Goal: Task Accomplishment & Management: Use online tool/utility

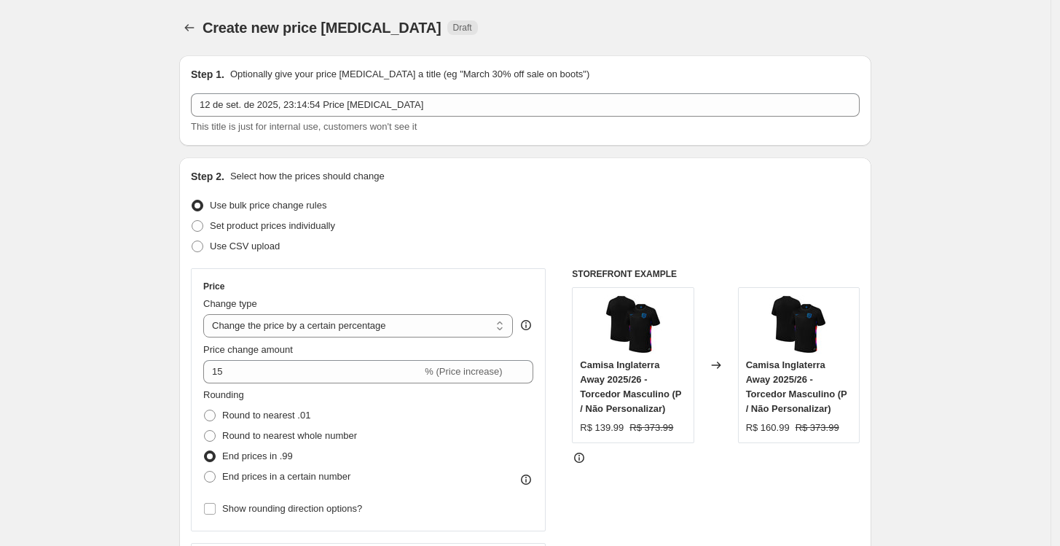
select select "percentage"
select select "no_change"
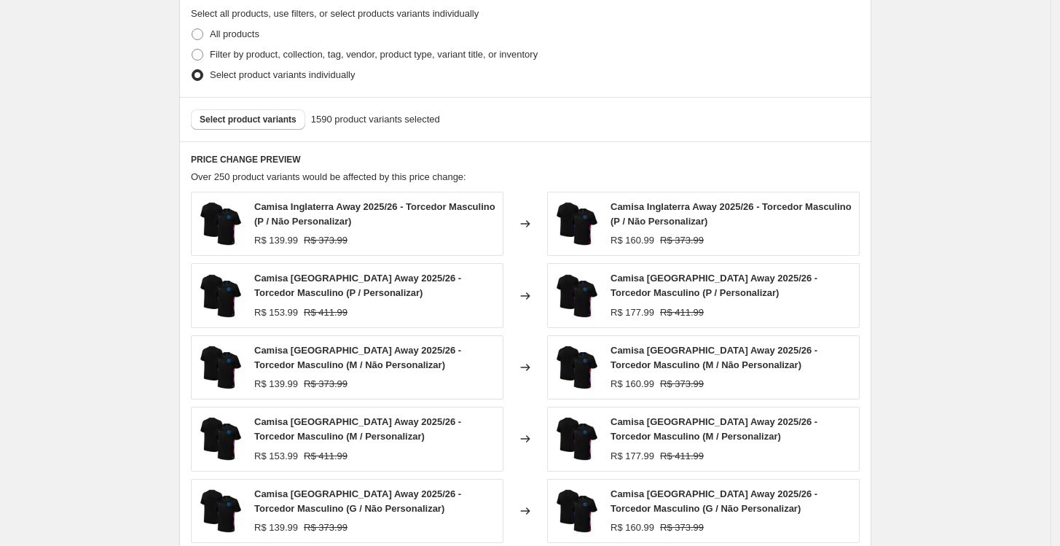
scroll to position [647, 0]
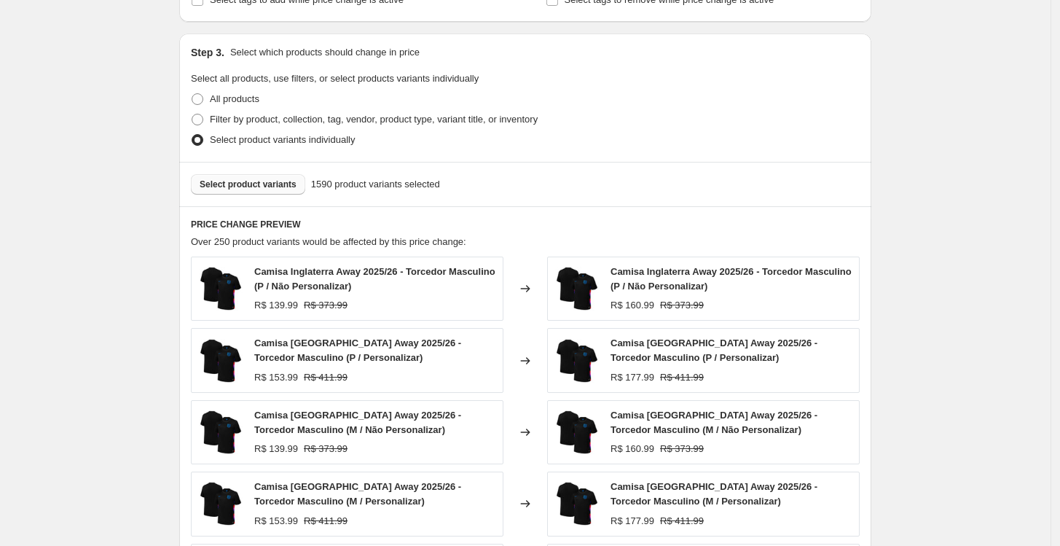
click at [248, 182] on span "Select product variants" at bounding box center [248, 184] width 97 height 12
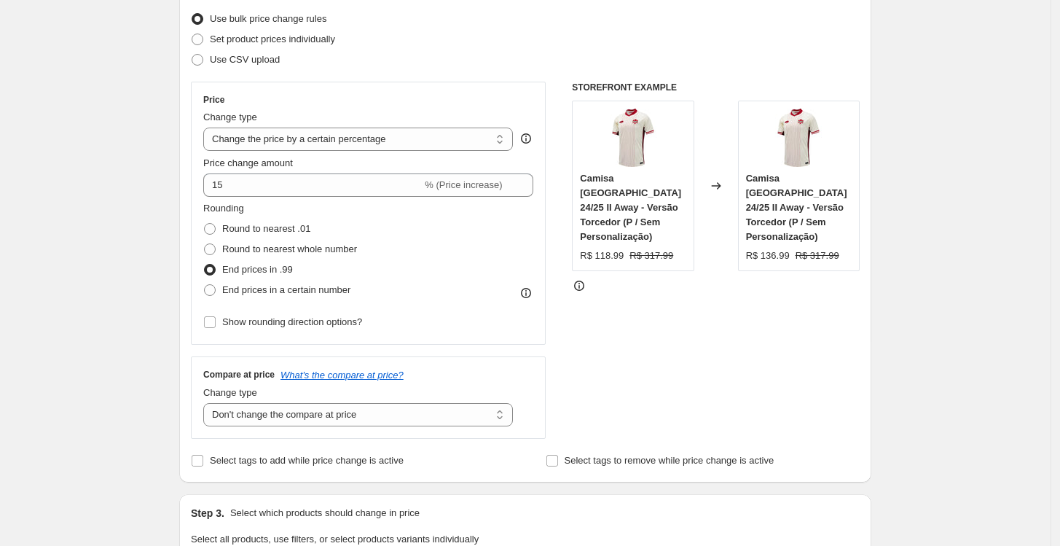
scroll to position [162, 0]
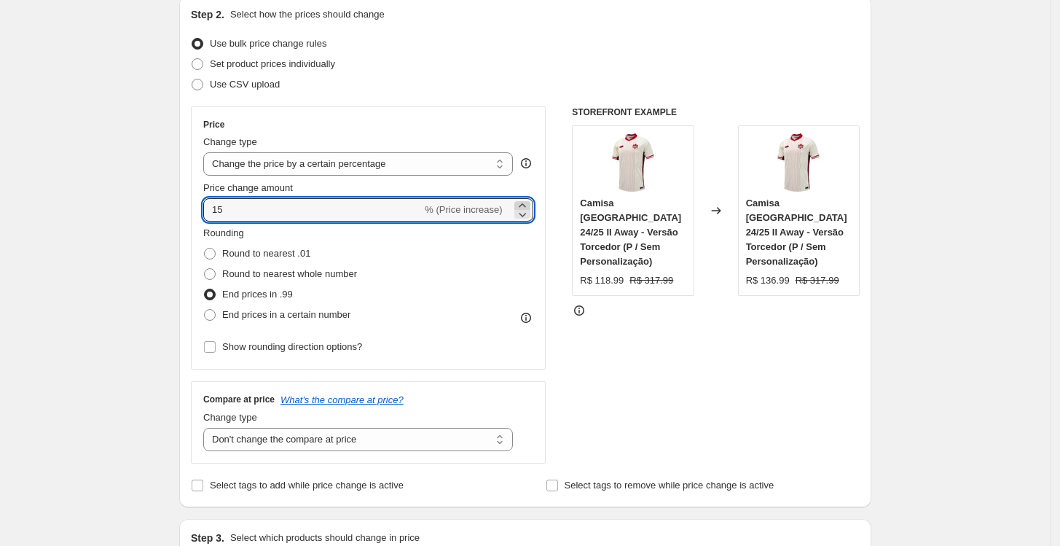
click at [526, 203] on icon at bounding box center [522, 205] width 15 height 15
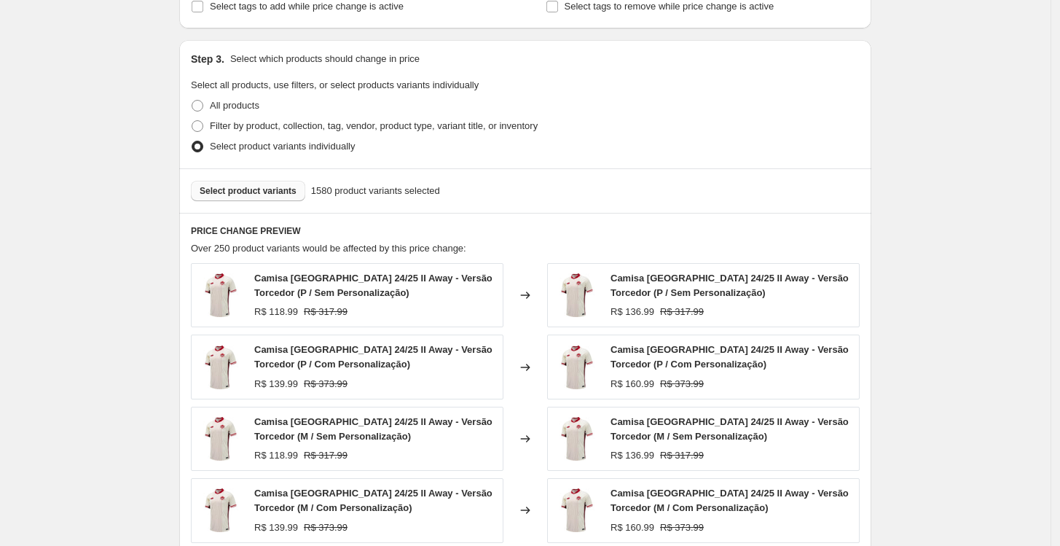
scroll to position [728, 0]
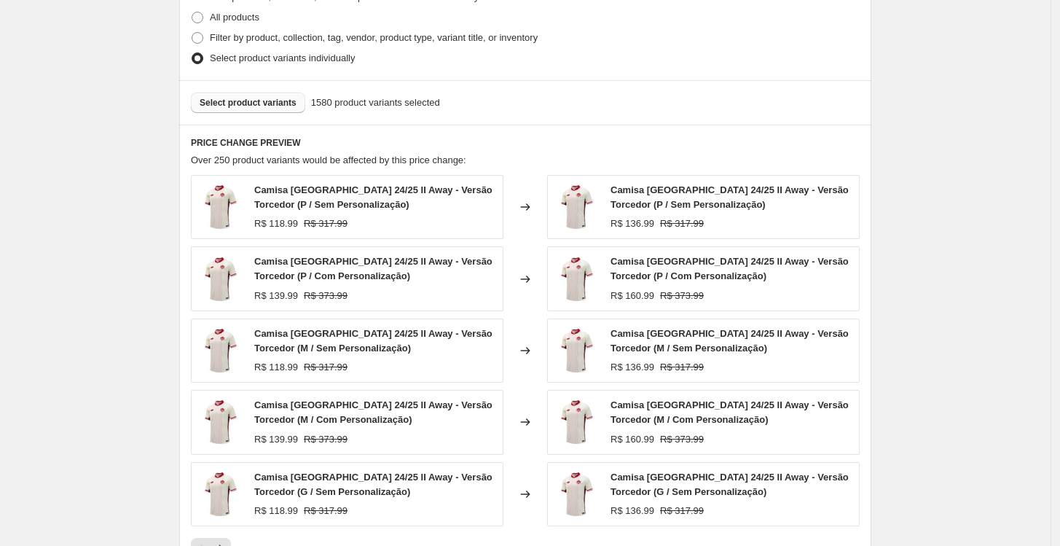
click at [938, 238] on div "Create new price change job. This page is ready Create new price change job Dra…" at bounding box center [525, 34] width 1050 height 1524
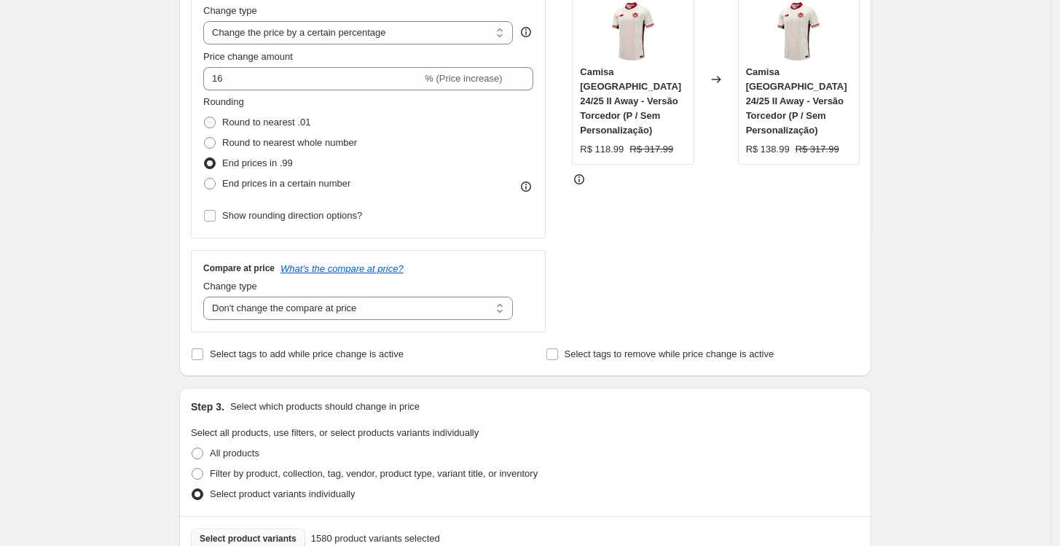
scroll to position [162, 0]
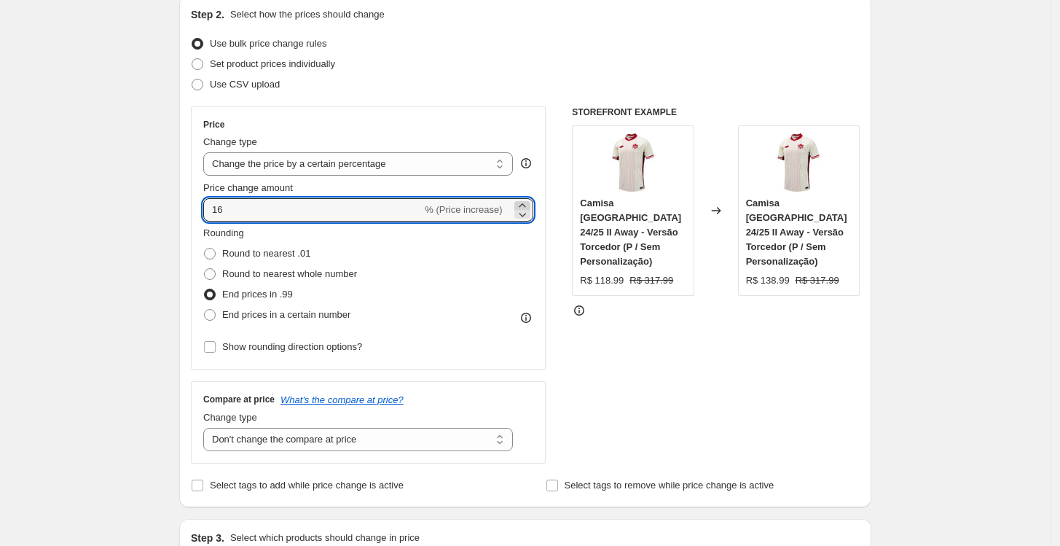
click at [529, 204] on icon at bounding box center [522, 205] width 15 height 15
type input "17"
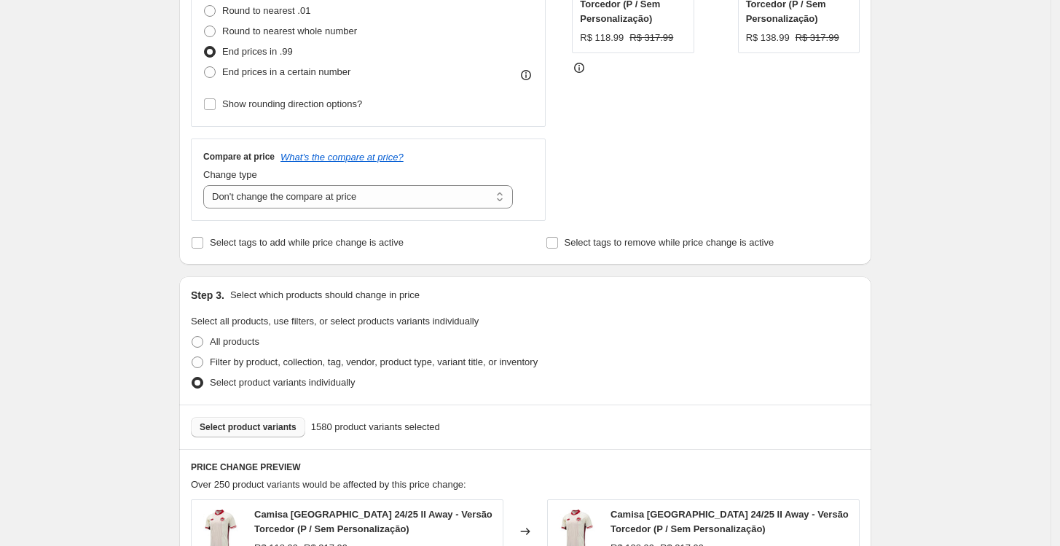
click at [919, 357] on div "Create new price change job. This page is ready Create new price change job Dra…" at bounding box center [525, 358] width 1050 height 1524
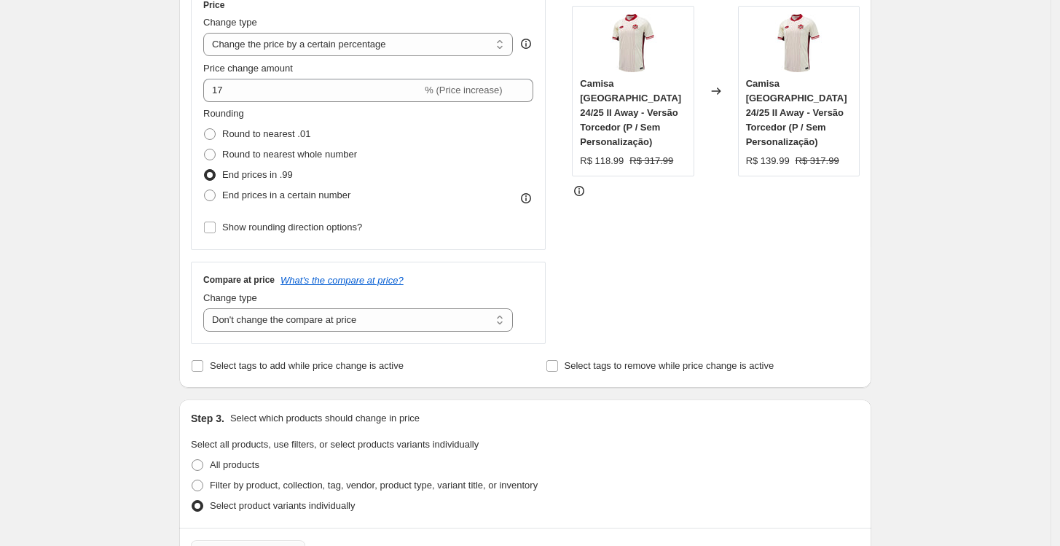
scroll to position [243, 0]
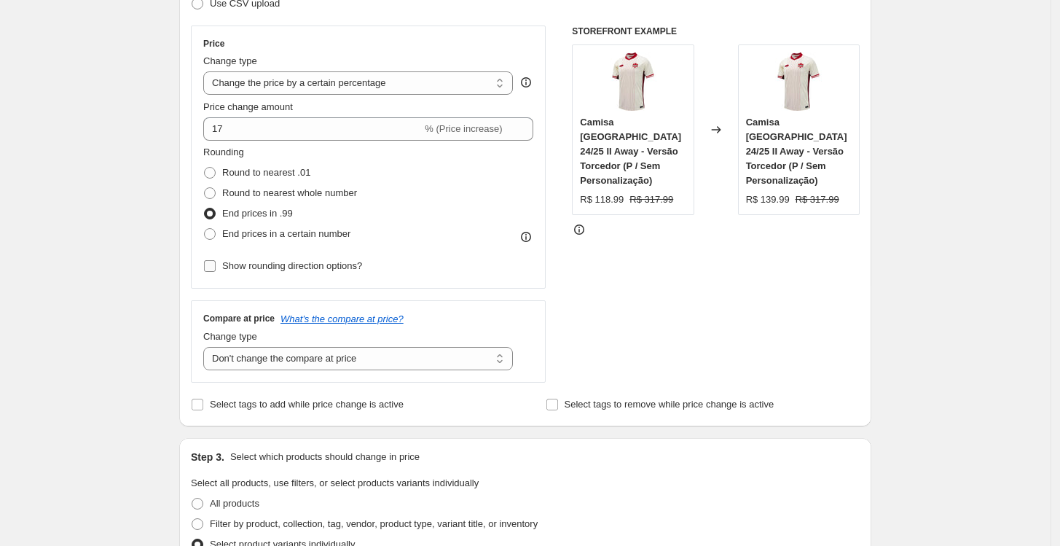
click at [278, 268] on span "Show rounding direction options?" at bounding box center [292, 265] width 140 height 11
click at [216, 268] on input "Show rounding direction options?" at bounding box center [210, 266] width 12 height 12
checkbox input "true"
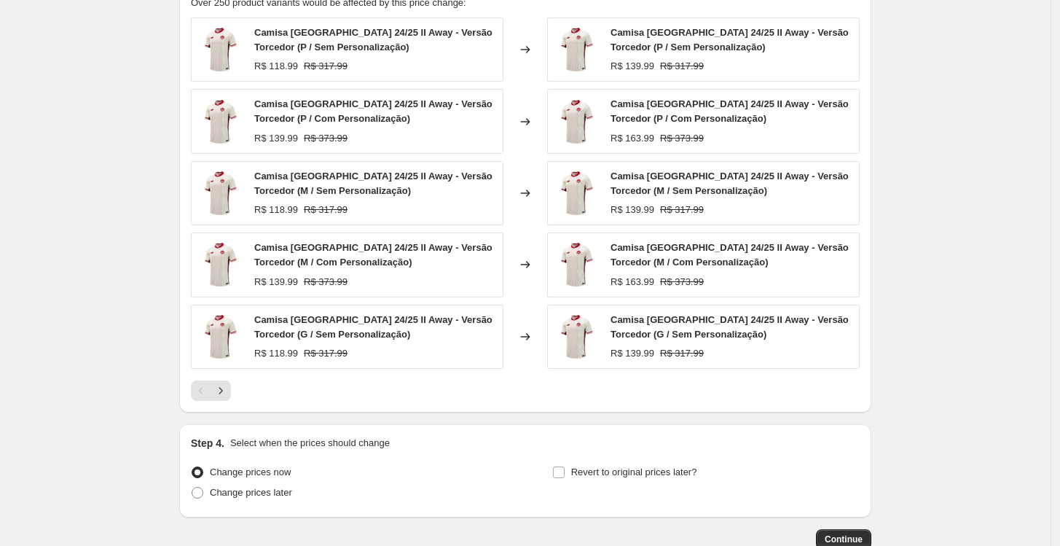
scroll to position [1052, 0]
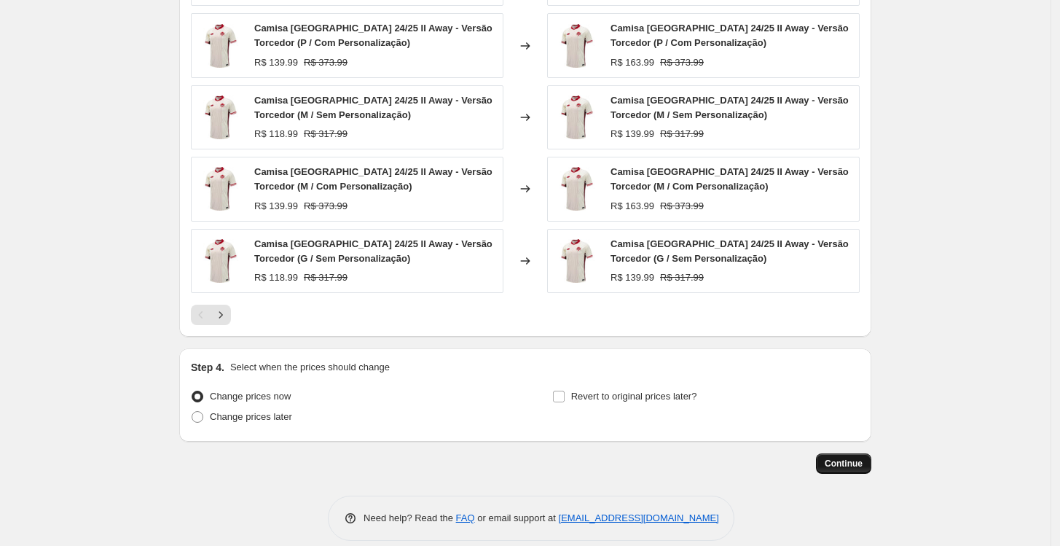
click at [859, 458] on span "Continue" at bounding box center [844, 463] width 38 height 12
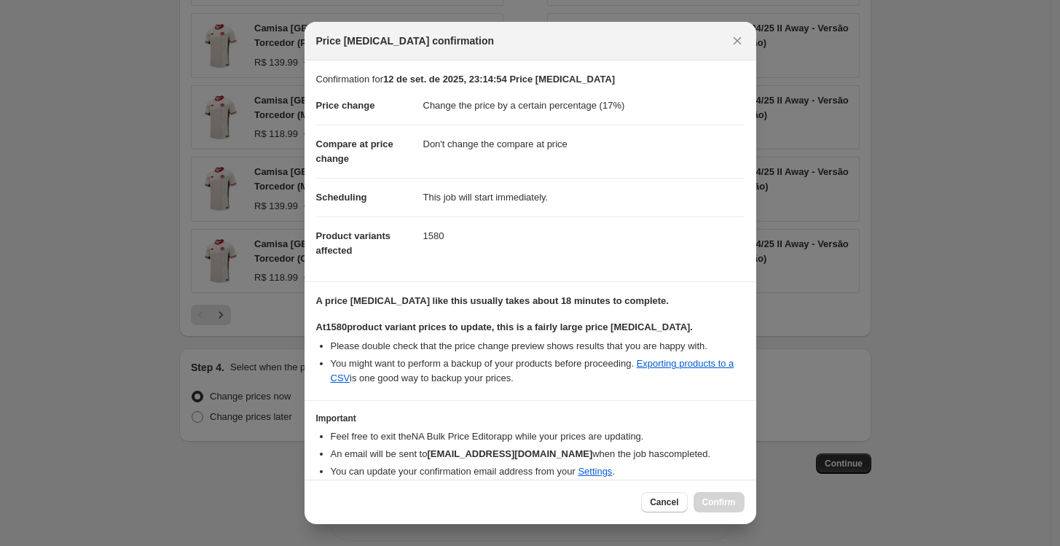
scroll to position [57, 0]
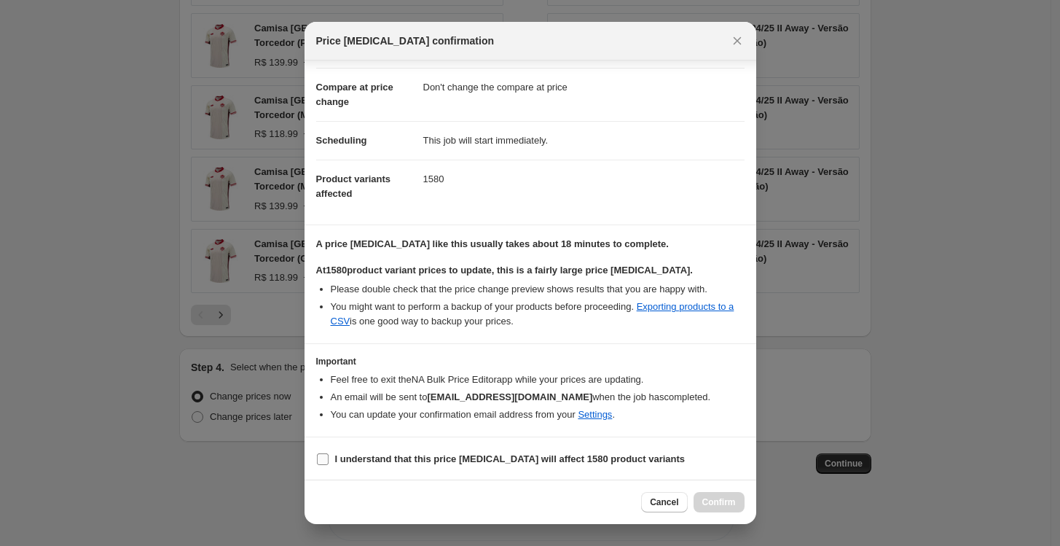
click at [463, 467] on label "I understand that this price change job will affect 1580 product variants" at bounding box center [500, 459] width 369 height 20
click at [329, 465] on input "I understand that this price change job will affect 1580 product variants" at bounding box center [323, 459] width 12 height 12
checkbox input "true"
click at [723, 497] on span "Confirm" at bounding box center [719, 502] width 34 height 12
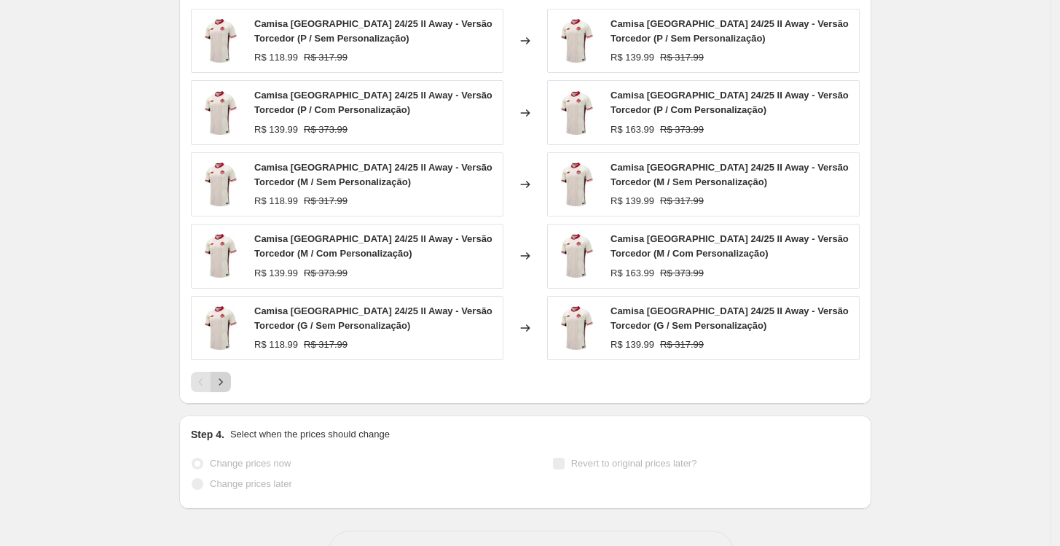
click at [227, 385] on icon "Next" at bounding box center [220, 381] width 15 height 15
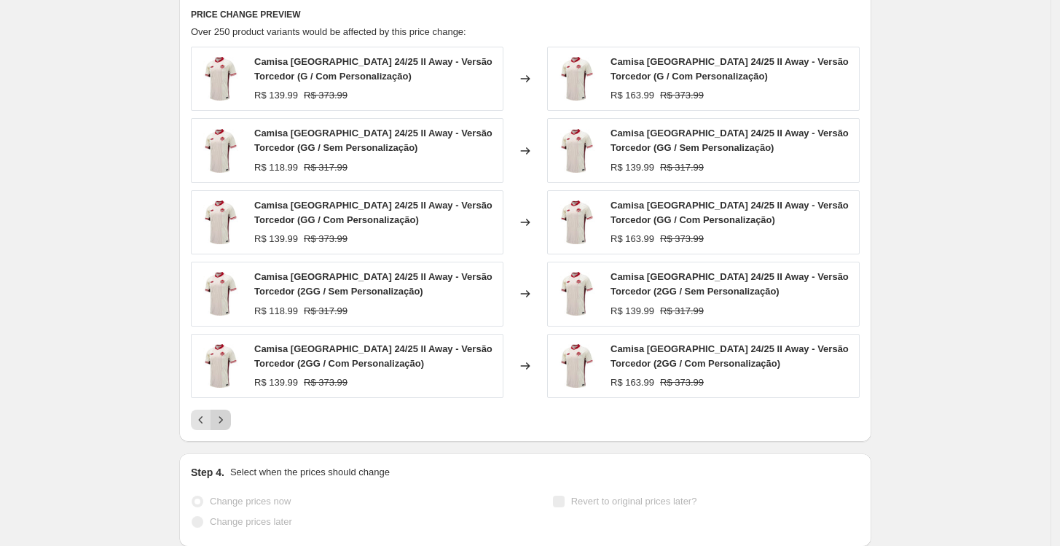
scroll to position [1090, 0]
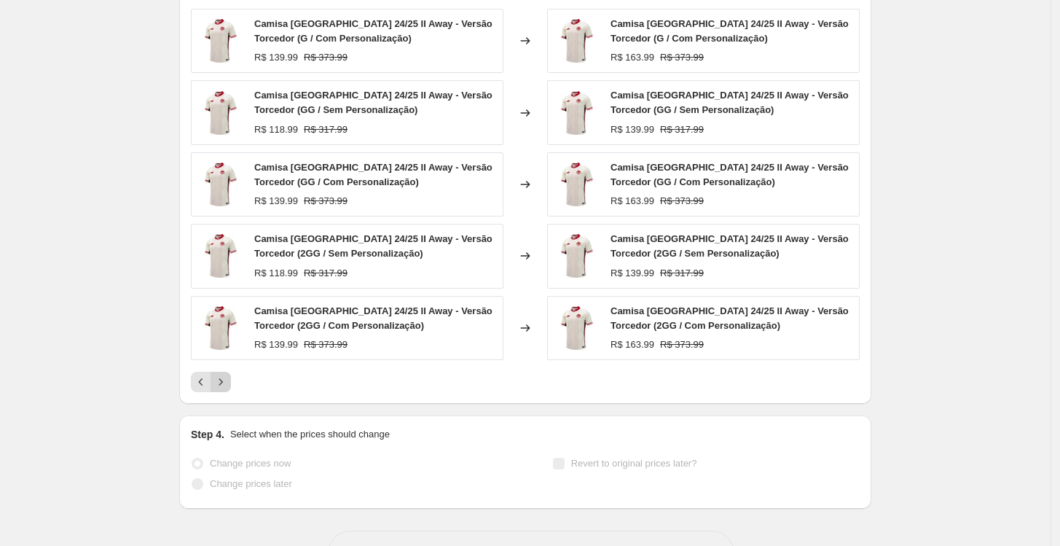
click at [227, 385] on icon "Next" at bounding box center [220, 381] width 15 height 15
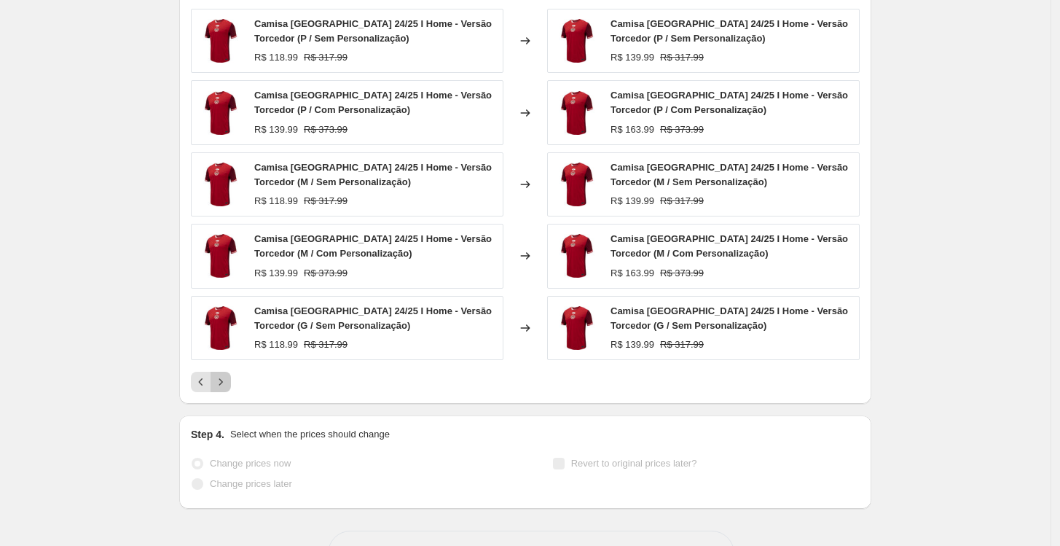
click at [227, 388] on icon "Next" at bounding box center [220, 381] width 15 height 15
click at [228, 388] on icon "Next" at bounding box center [220, 381] width 15 height 15
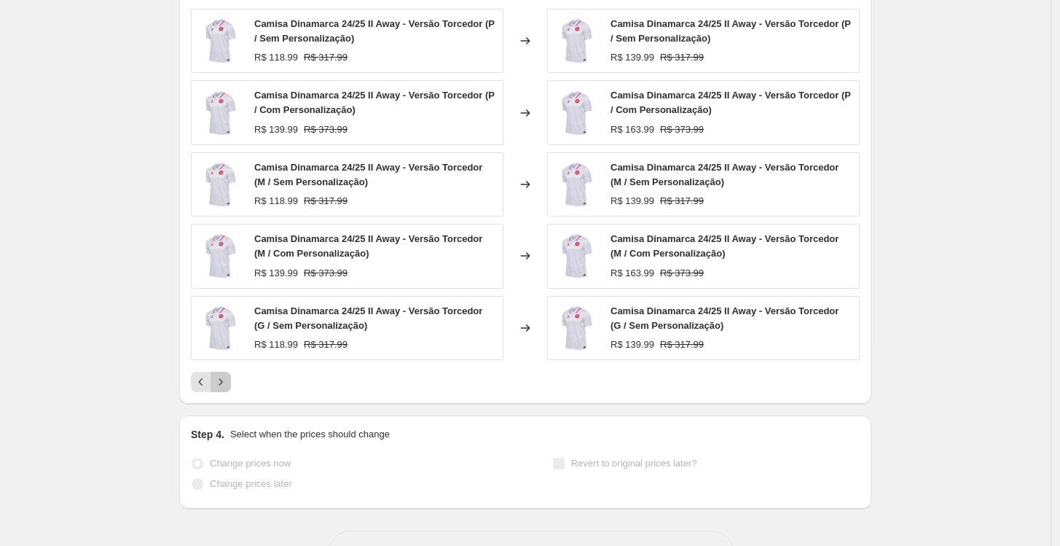
click at [221, 377] on icon "Next" at bounding box center [220, 381] width 15 height 15
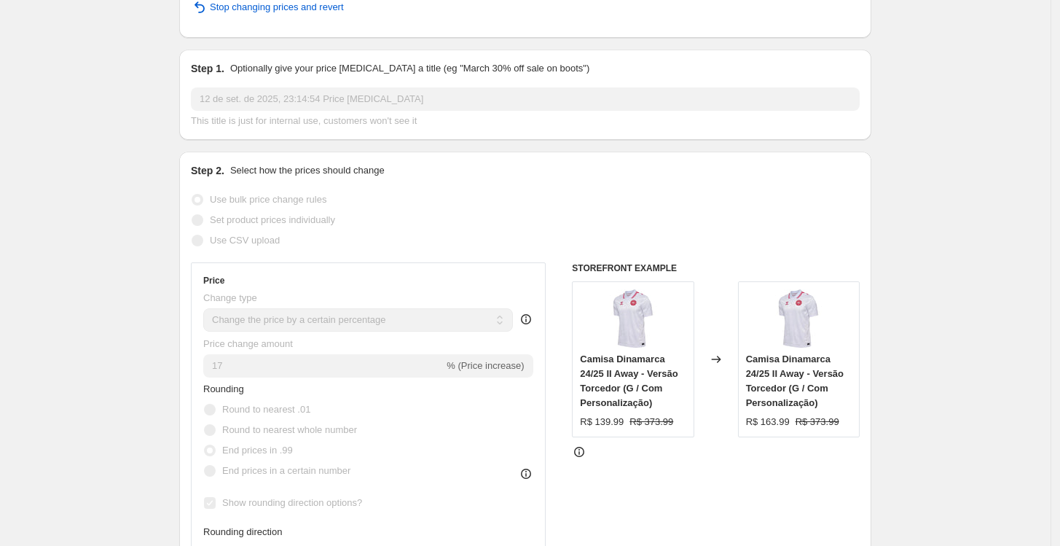
scroll to position [0, 0]
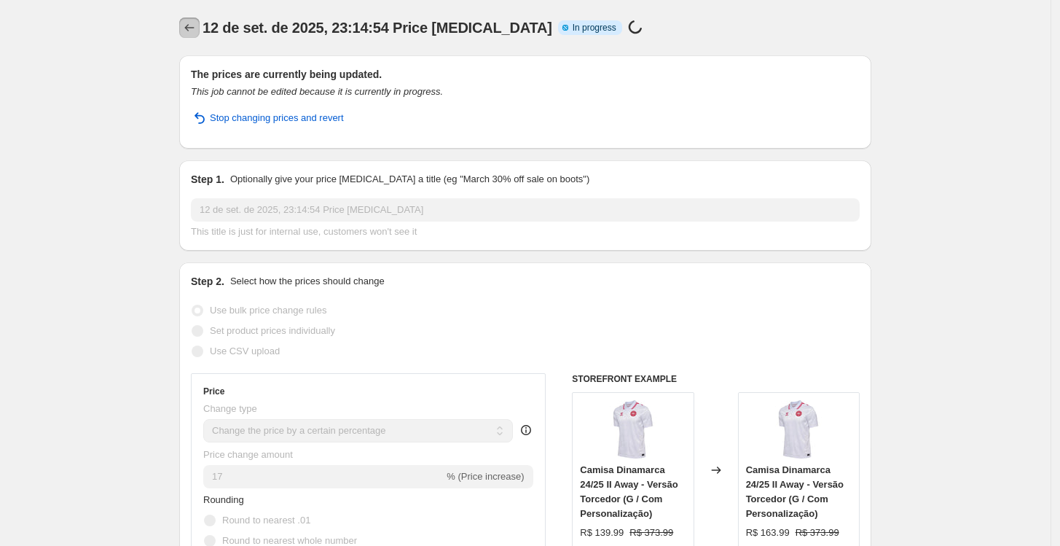
click at [190, 31] on icon "Price change jobs" at bounding box center [189, 27] width 15 height 15
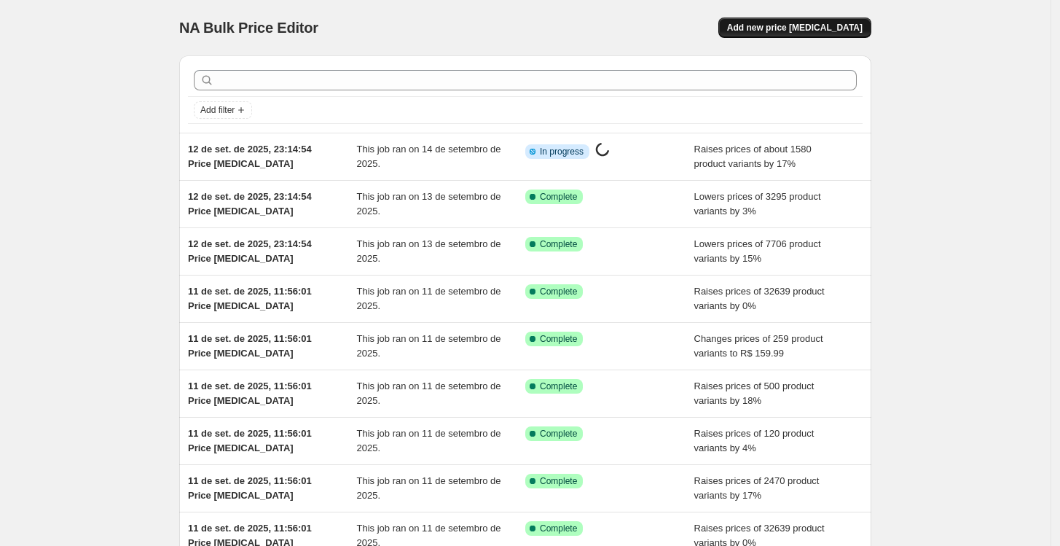
click at [822, 25] on span "Add new price change job" at bounding box center [794, 28] width 135 height 12
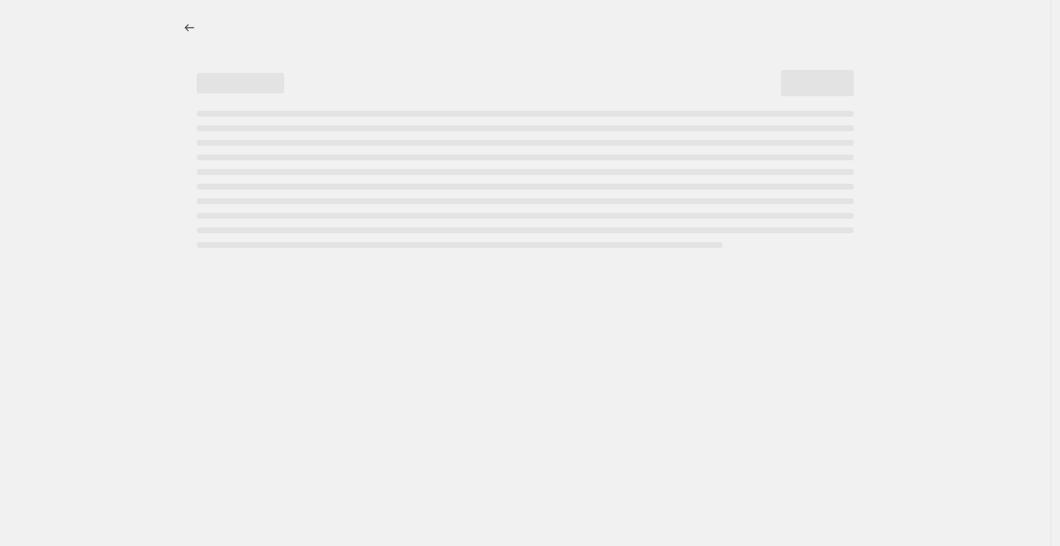
select select "percentage"
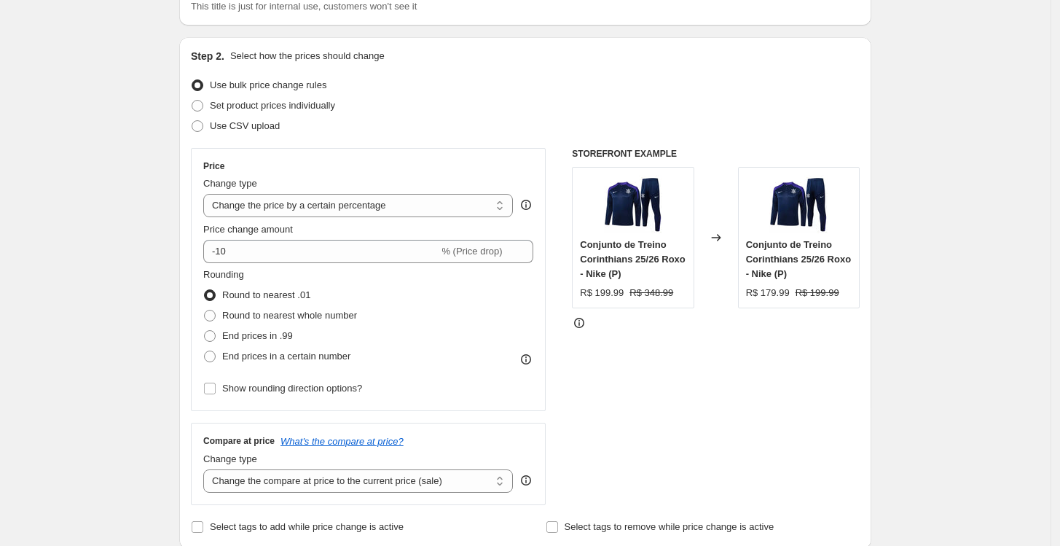
scroll to position [162, 0]
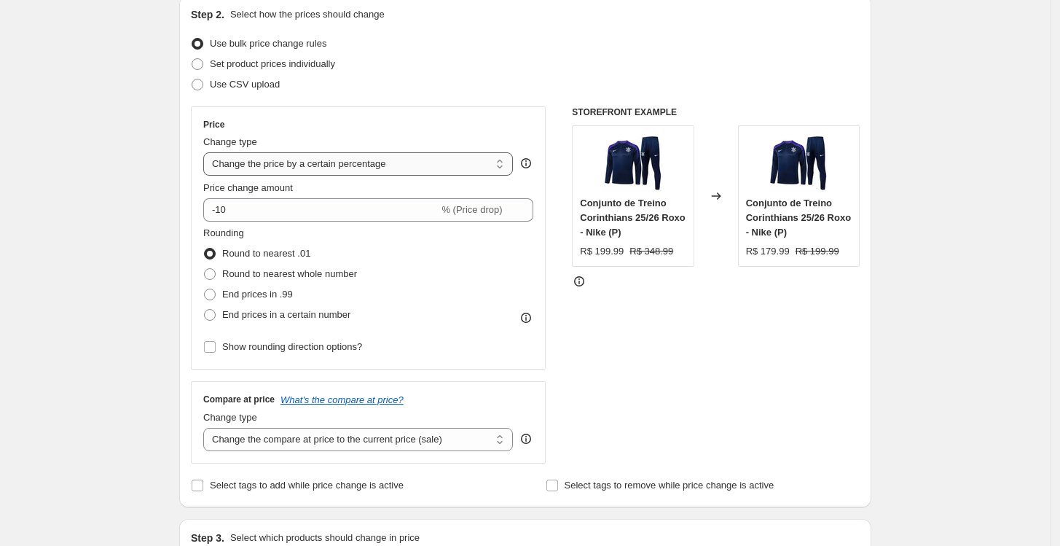
click at [421, 168] on select "Change the price to a certain amount Change the price by a certain amount Chang…" at bounding box center [358, 163] width 310 height 23
click at [600, 334] on div "STOREFRONT EXAMPLE Conjunto de Treino Corinthians 25/26 Roxo - Nike (P) R$ 199.…" at bounding box center [716, 284] width 288 height 357
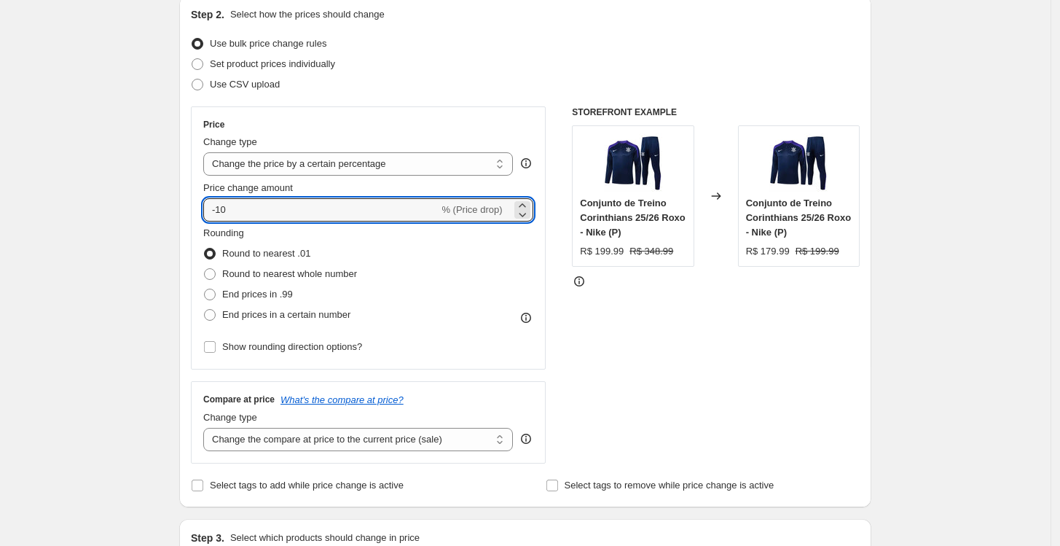
drag, startPoint x: 347, startPoint y: 203, endPoint x: 151, endPoint y: 195, distance: 196.8
type input "16"
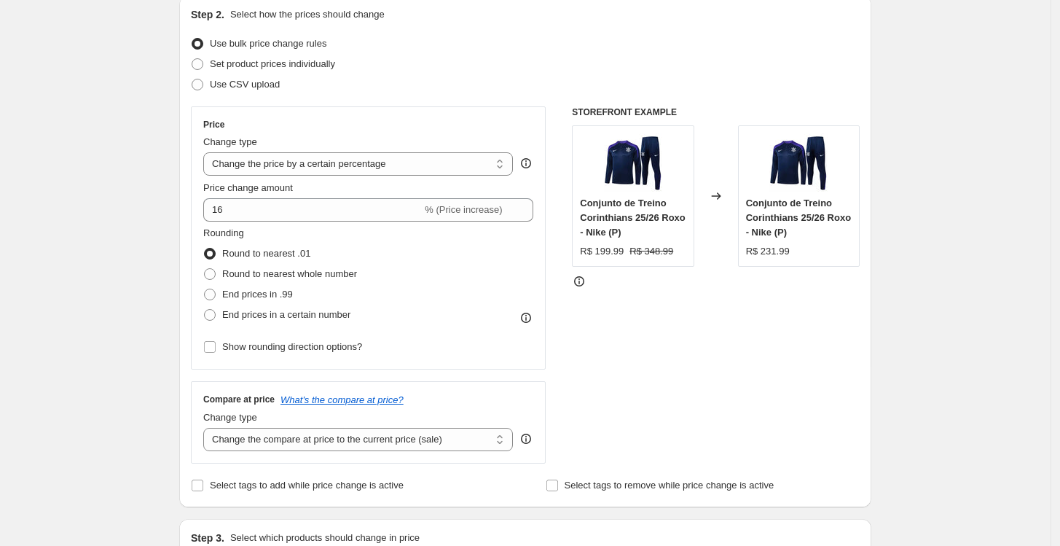
click at [662, 387] on div "STOREFRONT EXAMPLE Conjunto de Treino Corinthians 25/26 Roxo - Nike (P) R$ 199.…" at bounding box center [716, 284] width 288 height 357
click at [278, 434] on select "Change the compare at price to the current price (sale) Change the compare at p…" at bounding box center [358, 439] width 310 height 23
select select "no_change"
click at [207, 428] on select "Change the compare at price to the current price (sale) Change the compare at p…" at bounding box center [358, 439] width 310 height 23
click at [252, 293] on span "End prices in .99" at bounding box center [257, 293] width 71 height 11
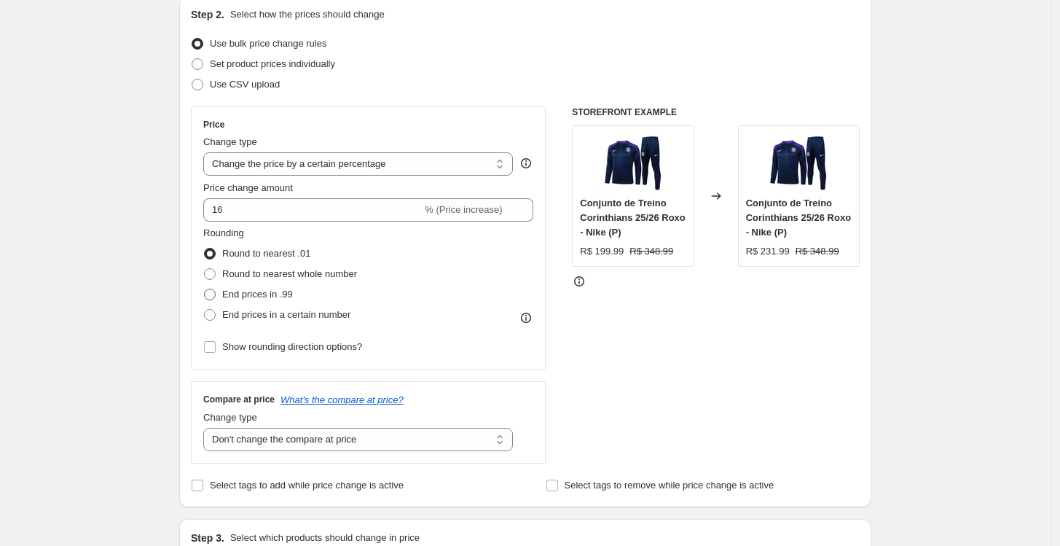
click at [205, 289] on input "End prices in .99" at bounding box center [204, 288] width 1 height 1
radio input "true"
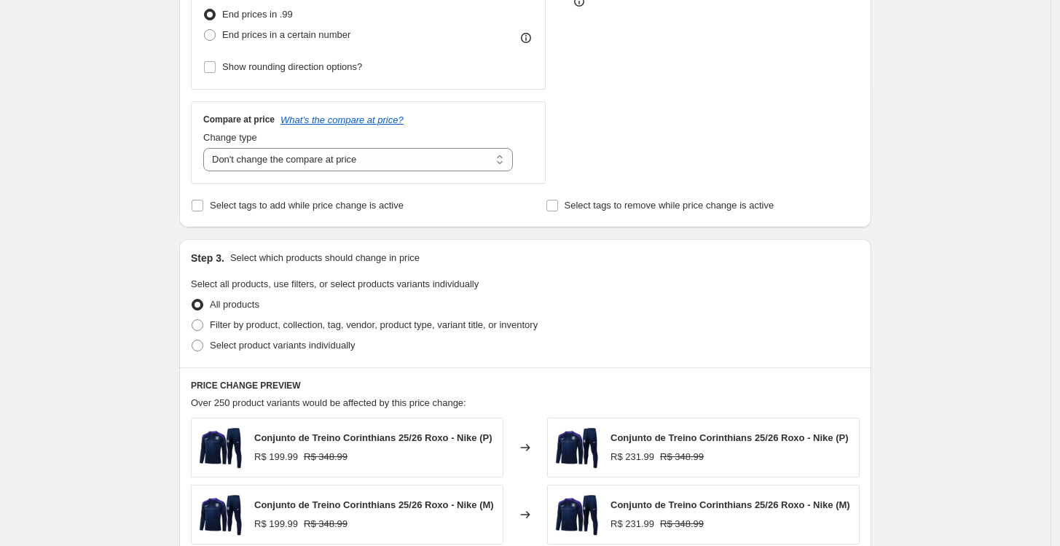
scroll to position [485, 0]
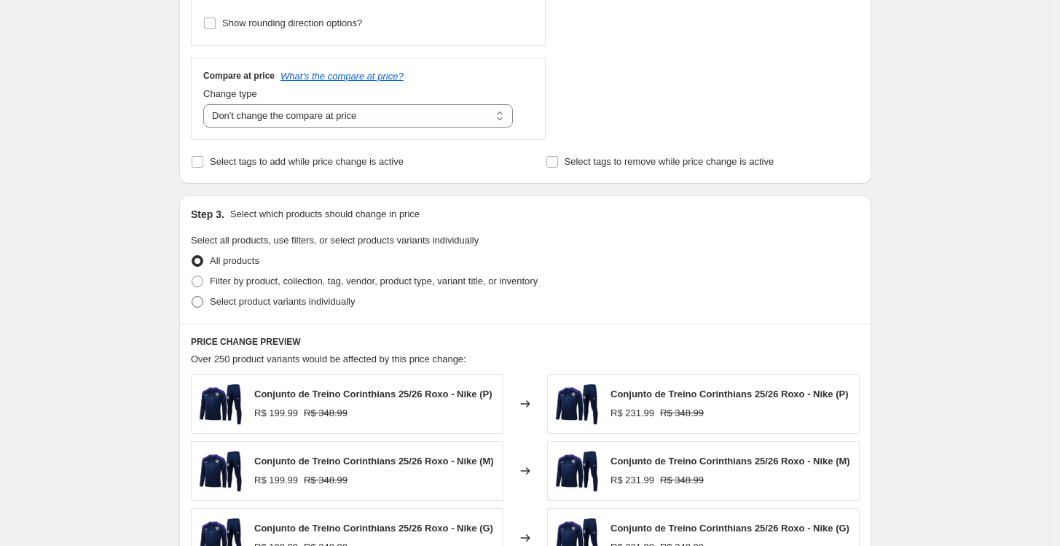
click at [283, 301] on span "Select product variants individually" at bounding box center [282, 301] width 145 height 11
click at [192, 296] on input "Select product variants individually" at bounding box center [192, 296] width 1 height 1
radio input "true"
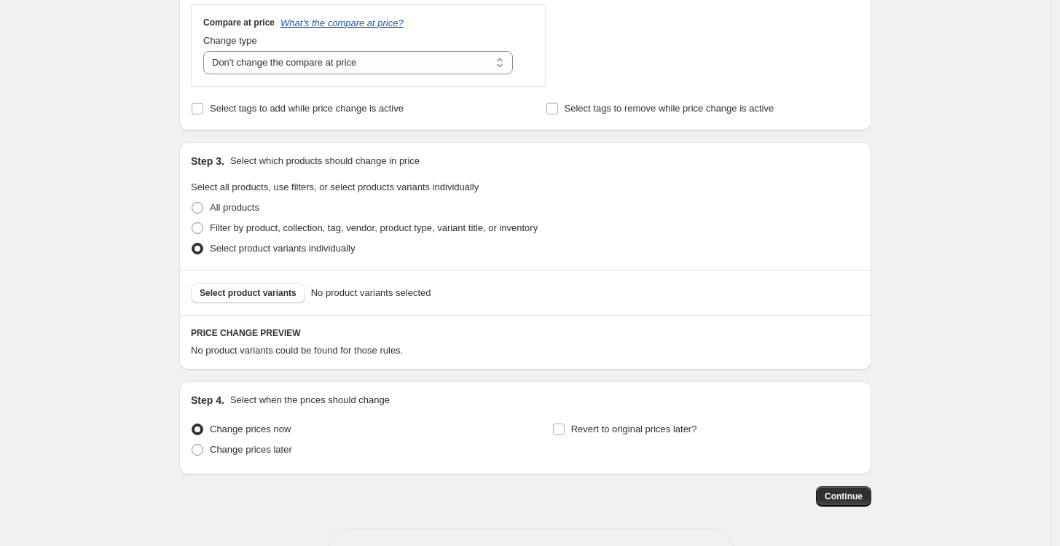
scroll to position [566, 0]
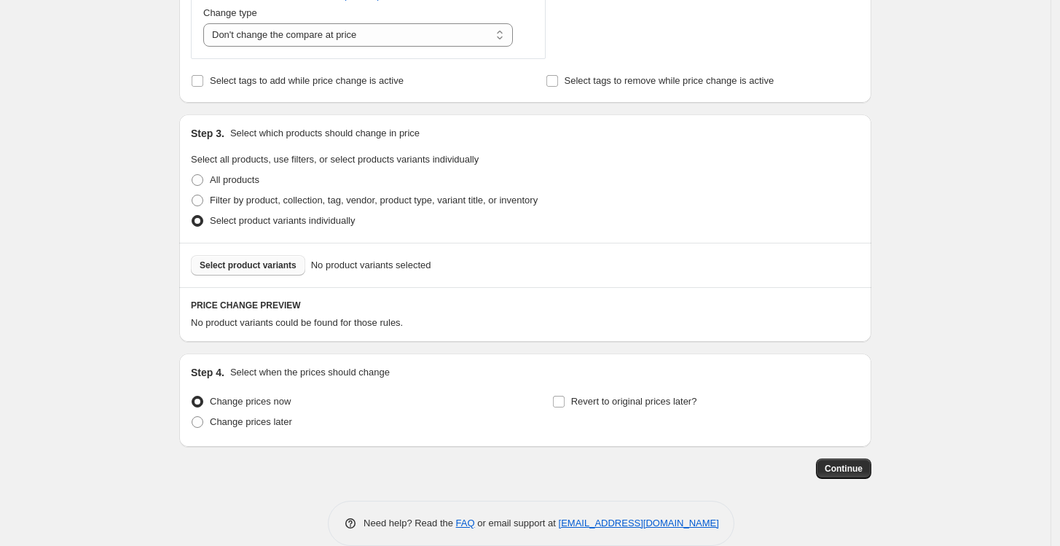
click at [251, 268] on span "Select product variants" at bounding box center [248, 265] width 97 height 12
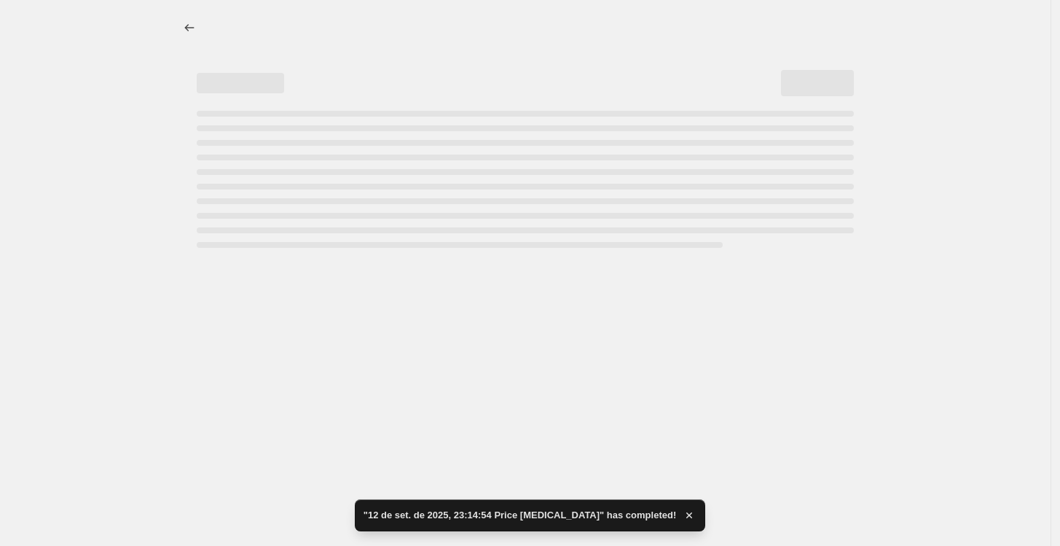
select select "percentage"
select select "no_change"
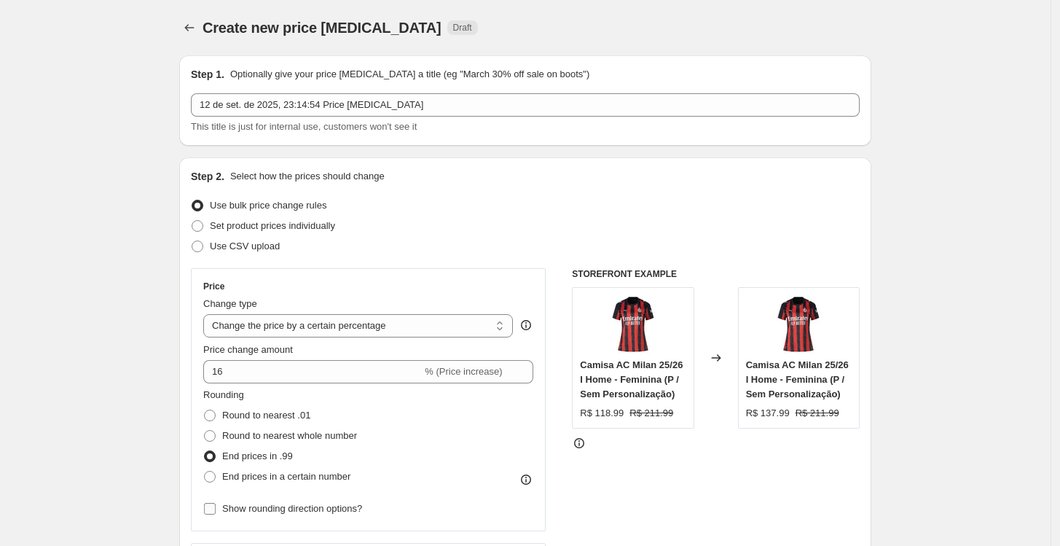
click at [274, 508] on span "Show rounding direction options?" at bounding box center [292, 508] width 140 height 11
click at [216, 508] on input "Show rounding direction options?" at bounding box center [210, 509] width 12 height 12
checkbox input "true"
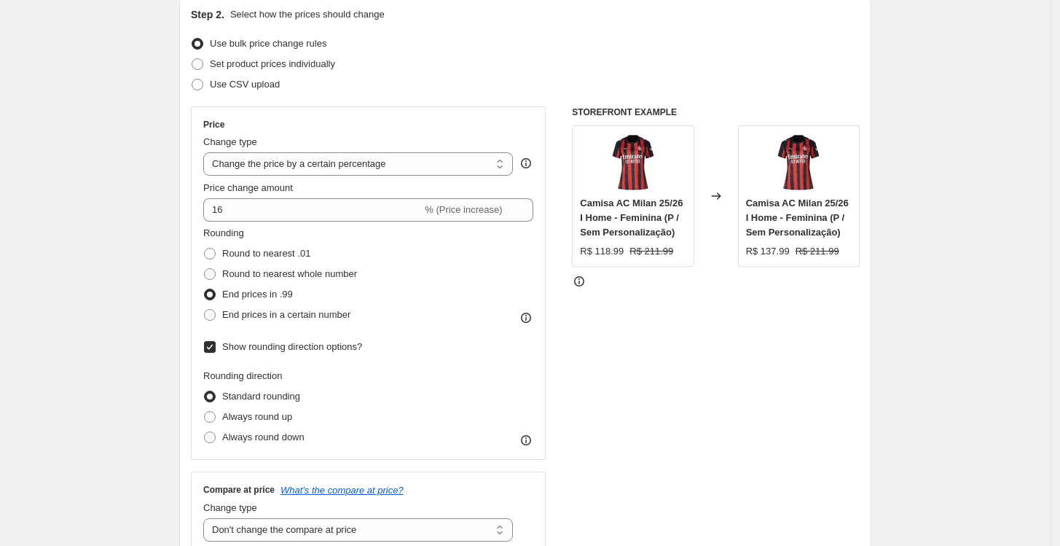
scroll to position [323, 0]
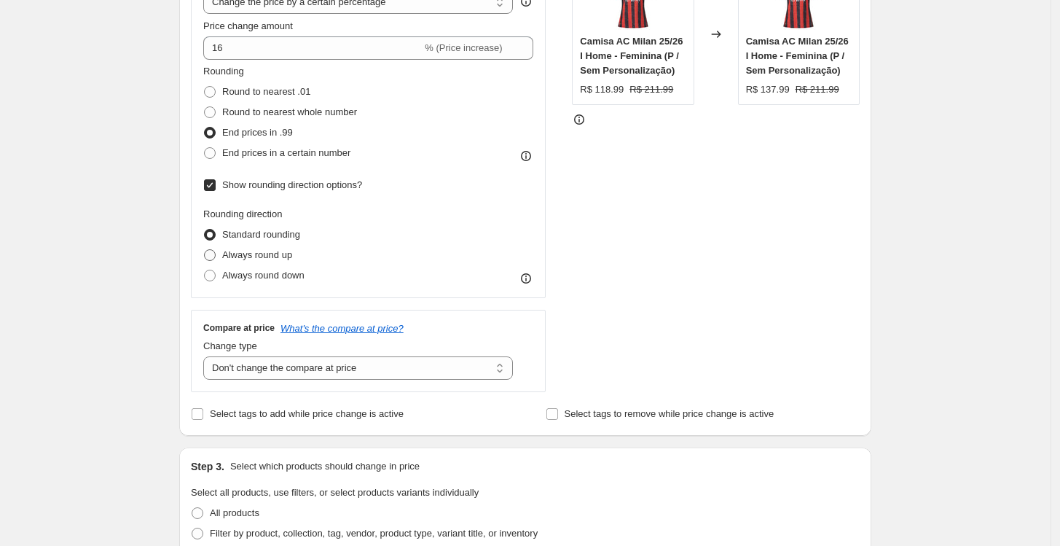
click at [267, 258] on span "Always round up" at bounding box center [257, 254] width 70 height 11
click at [205, 250] on input "Always round up" at bounding box center [204, 249] width 1 height 1
radio input "true"
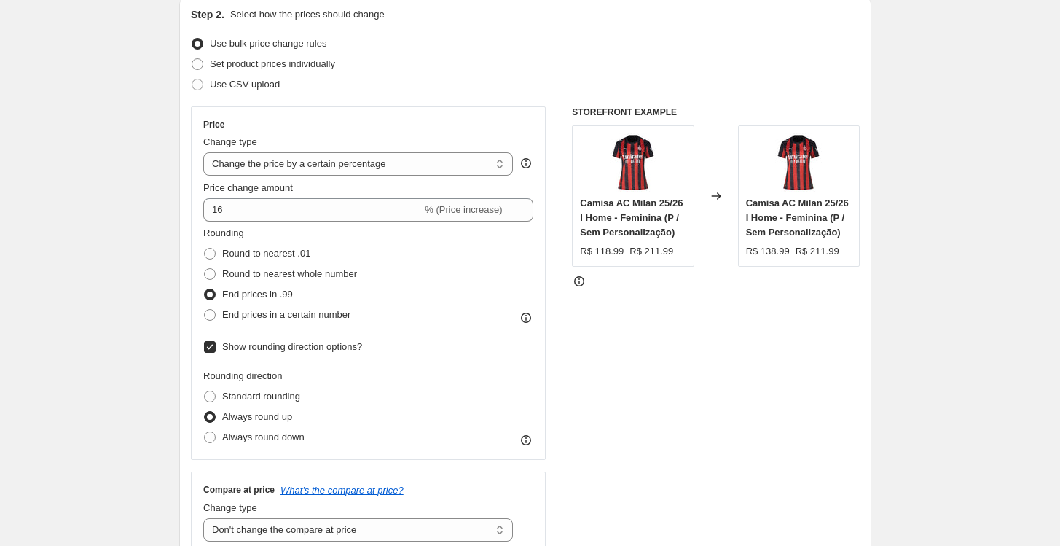
click at [670, 251] on strike "R$ 211.99" at bounding box center [651, 251] width 44 height 15
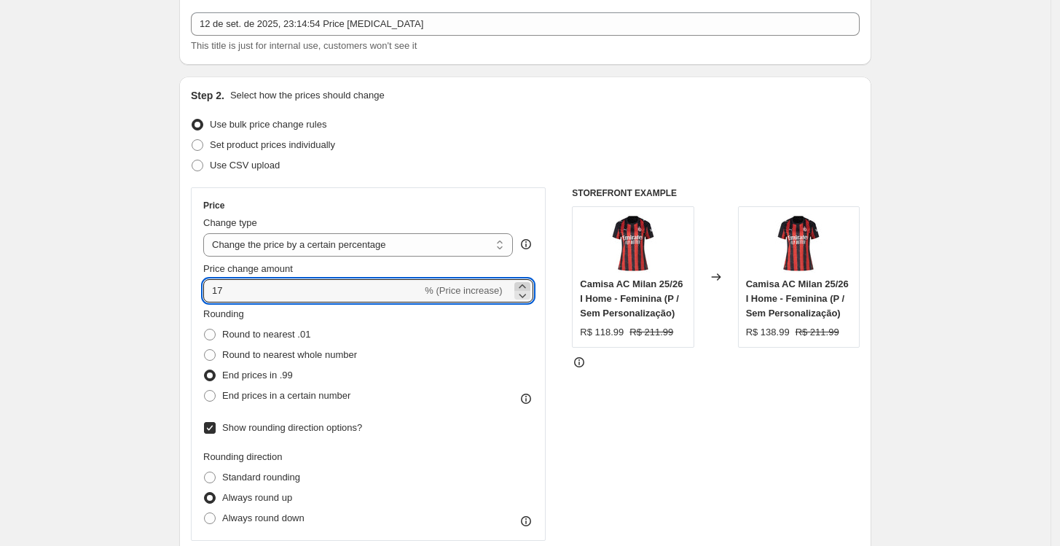
click at [524, 283] on icon at bounding box center [522, 286] width 15 height 15
click at [530, 283] on icon at bounding box center [522, 286] width 15 height 15
click at [526, 296] on icon at bounding box center [522, 296] width 7 height 4
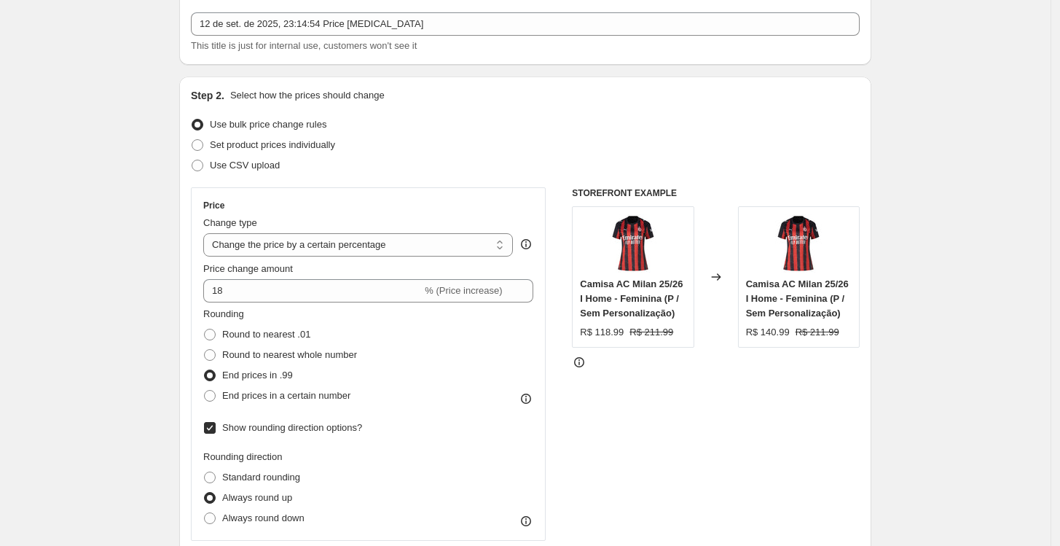
click at [539, 330] on div "Price Change type Change the price to a certain amount Change the price by a ce…" at bounding box center [368, 363] width 355 height 353
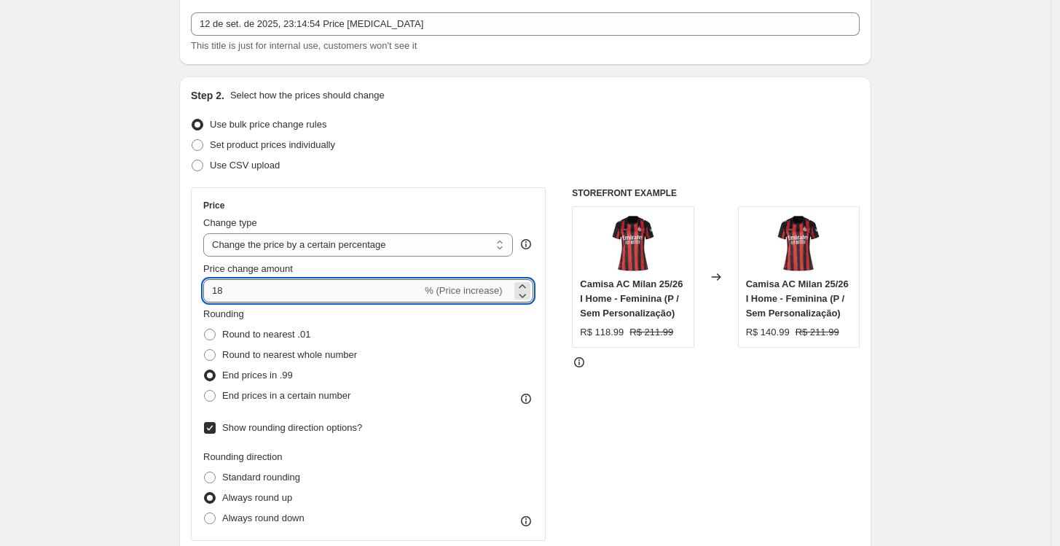
click at [387, 285] on input "18" at bounding box center [312, 290] width 219 height 23
click at [523, 297] on icon at bounding box center [522, 295] width 15 height 15
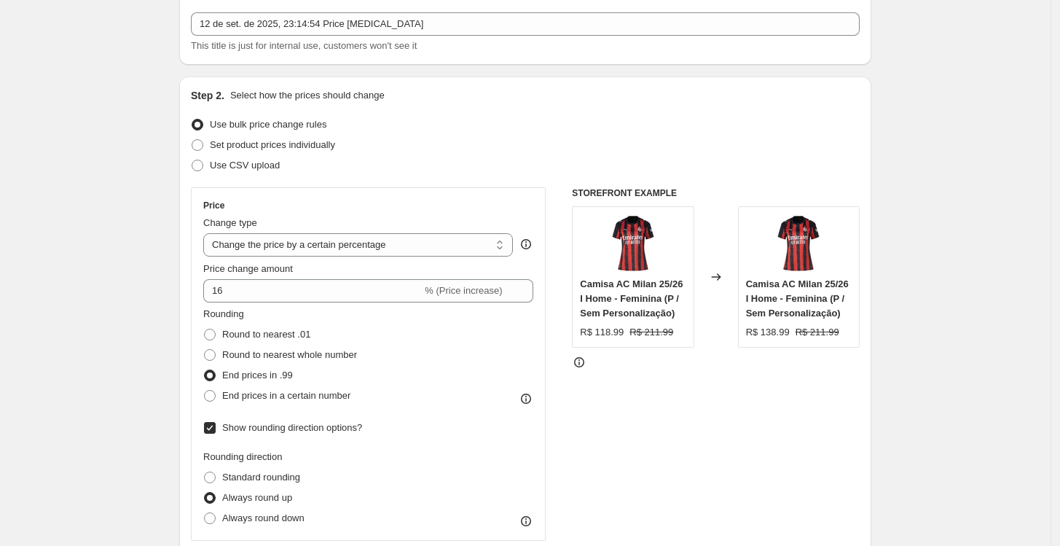
click at [557, 339] on div "Price Change type Change the price to a certain amount Change the price by a ce…" at bounding box center [525, 410] width 669 height 447
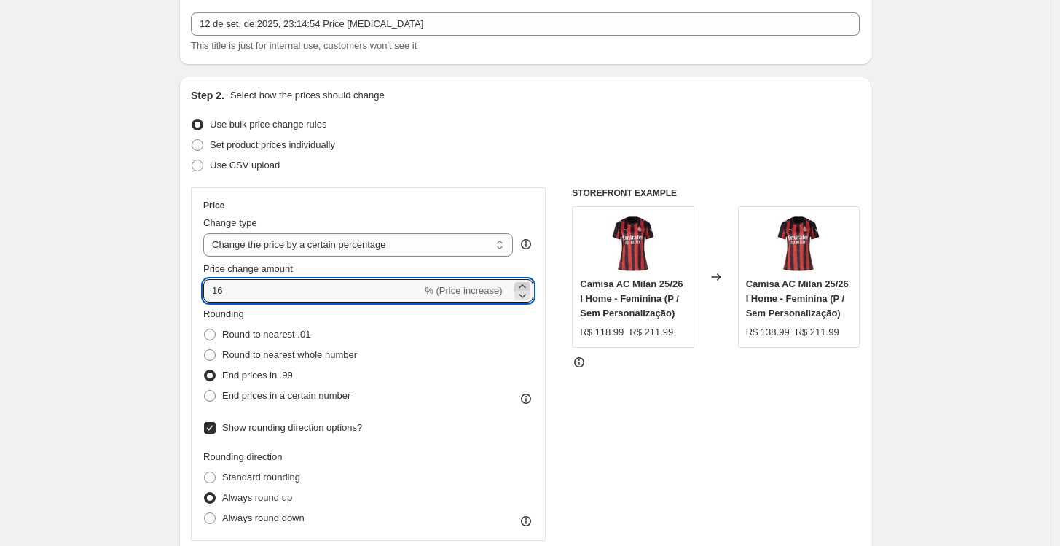
click at [522, 283] on icon at bounding box center [522, 286] width 15 height 15
type input "17"
click at [533, 328] on div "Rounding Round to nearest .01 Round to nearest whole number End prices in .99 E…" at bounding box center [368, 356] width 330 height 99
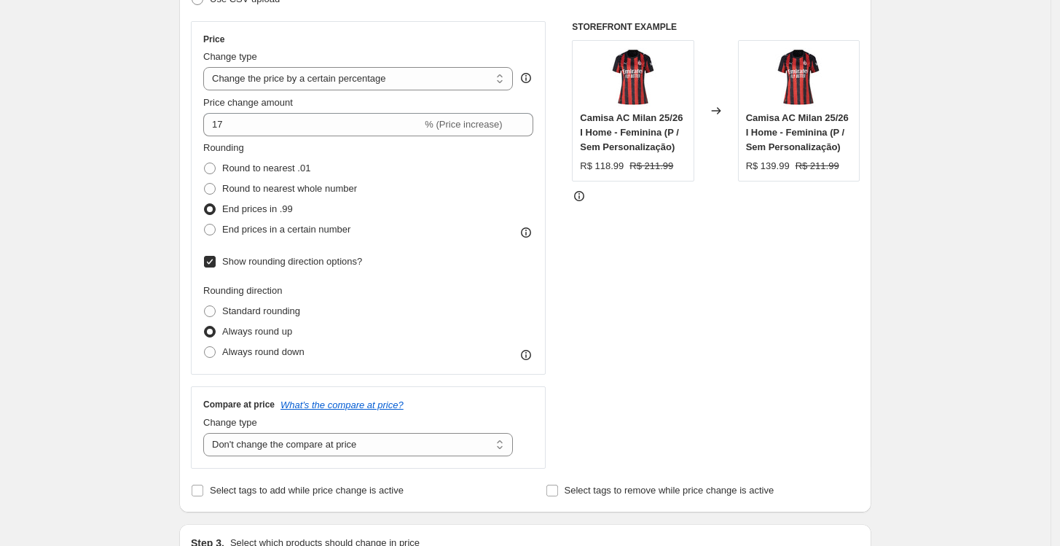
scroll to position [323, 0]
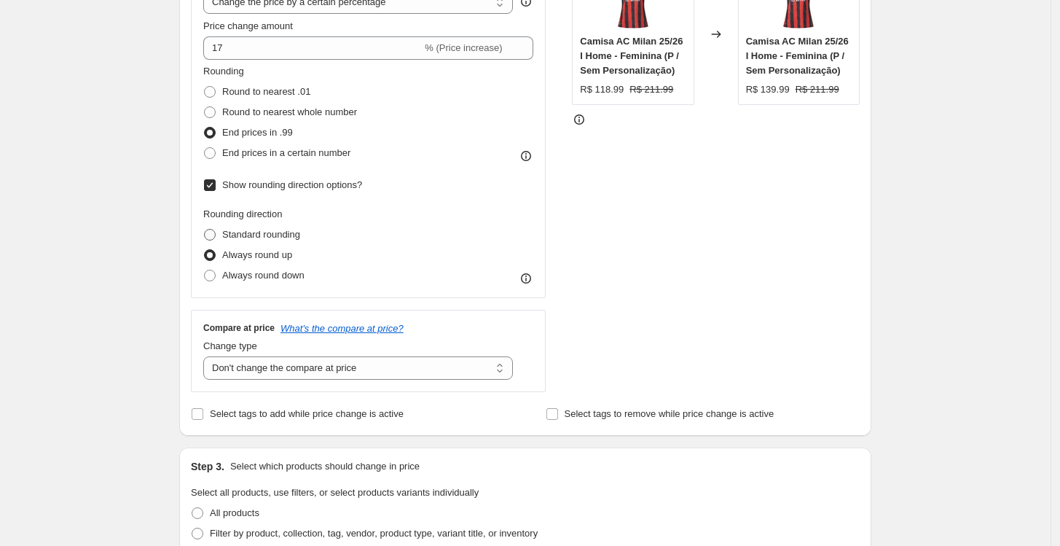
click at [255, 234] on span "Standard rounding" at bounding box center [261, 234] width 78 height 11
click at [205, 229] on input "Standard rounding" at bounding box center [204, 229] width 1 height 1
radio input "true"
click at [272, 275] on span "Always round down" at bounding box center [263, 275] width 82 height 11
click at [205, 270] on input "Always round down" at bounding box center [204, 270] width 1 height 1
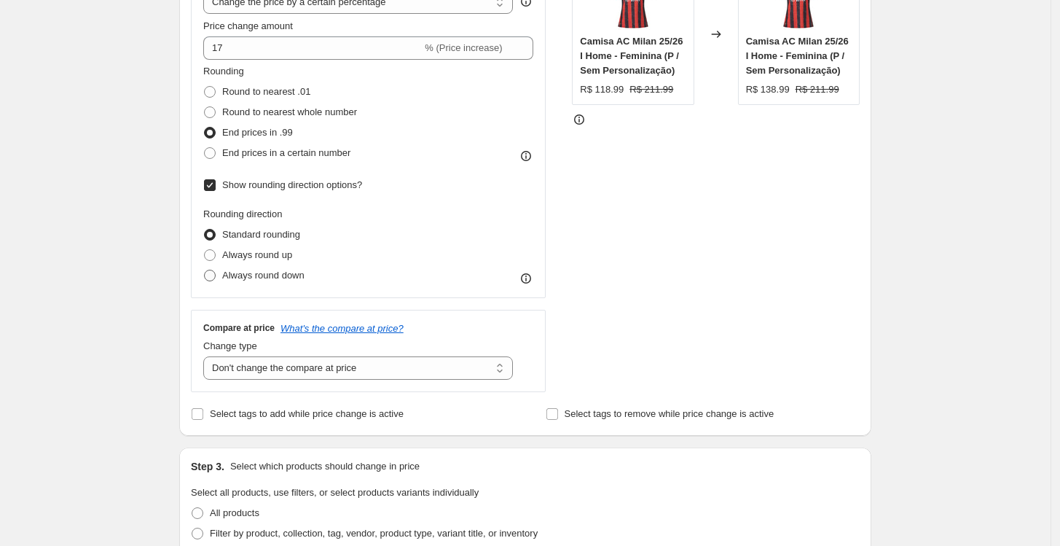
radio input "true"
click at [272, 256] on span "Always round up" at bounding box center [257, 254] width 70 height 11
click at [205, 250] on input "Always round up" at bounding box center [204, 249] width 1 height 1
radio input "true"
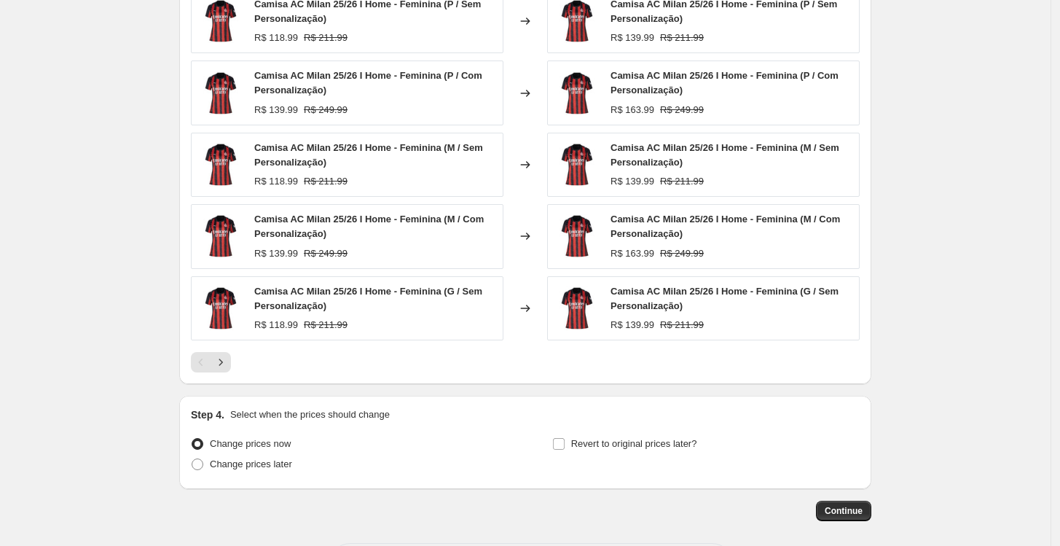
scroll to position [1052, 0]
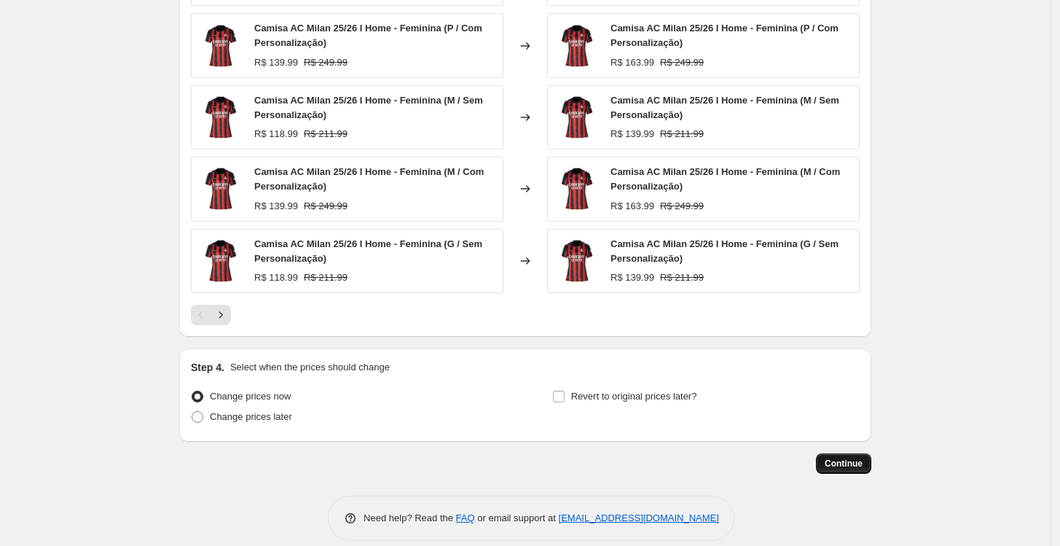
click at [844, 461] on span "Continue" at bounding box center [844, 463] width 38 height 12
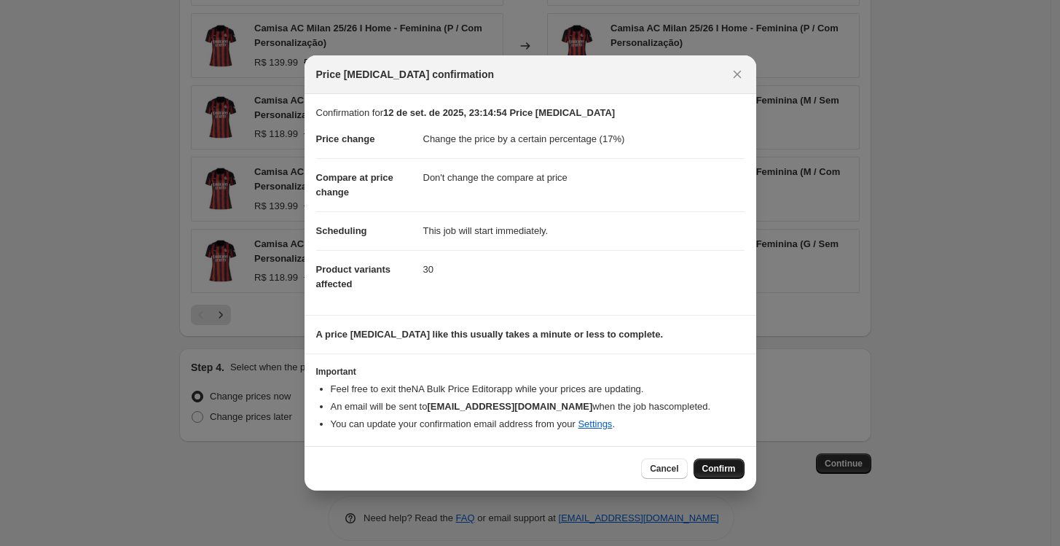
click at [702, 464] on button "Confirm" at bounding box center [718, 468] width 51 height 20
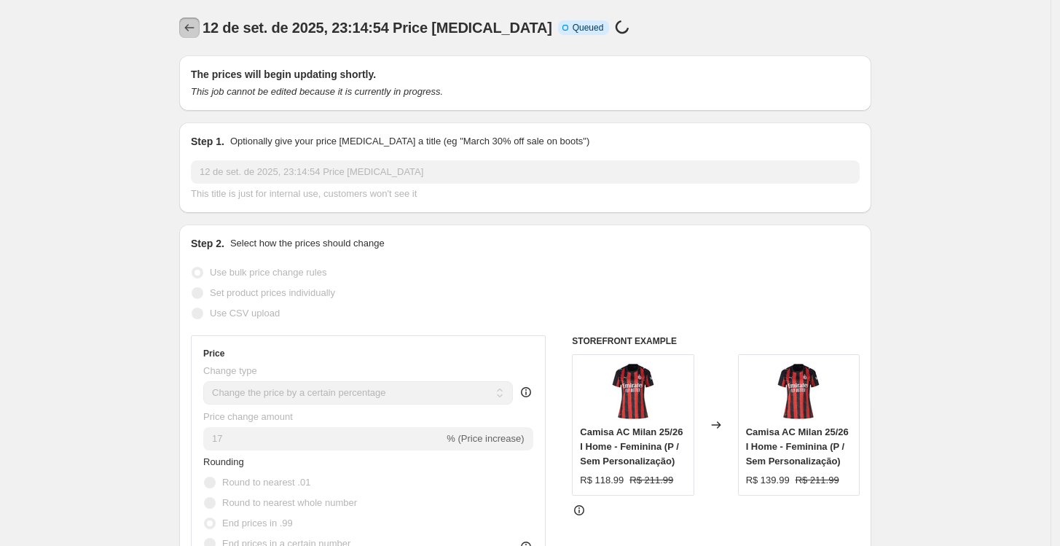
click at [194, 30] on icon "Price change jobs" at bounding box center [189, 27] width 15 height 15
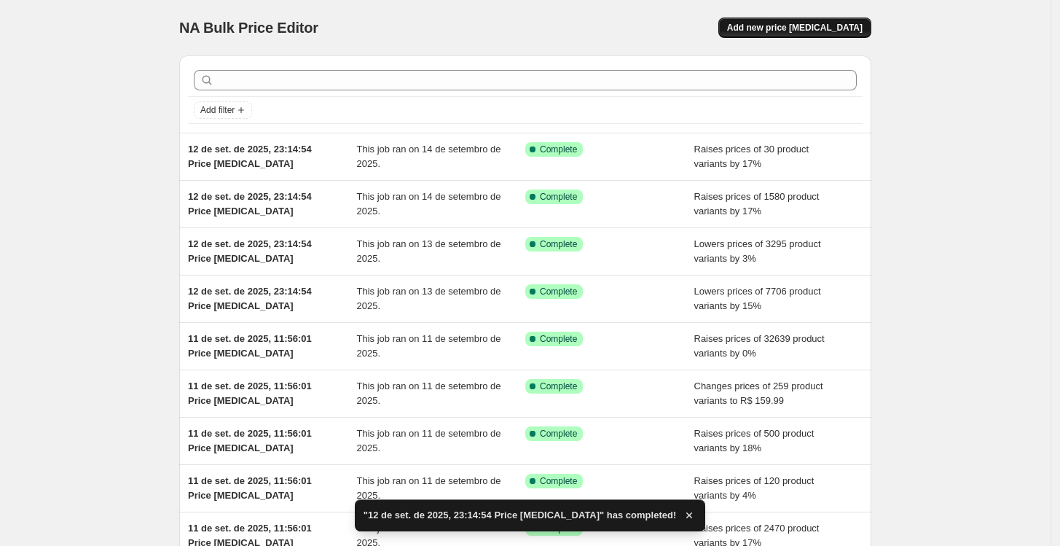
click at [804, 31] on span "Add new price change job" at bounding box center [794, 28] width 135 height 12
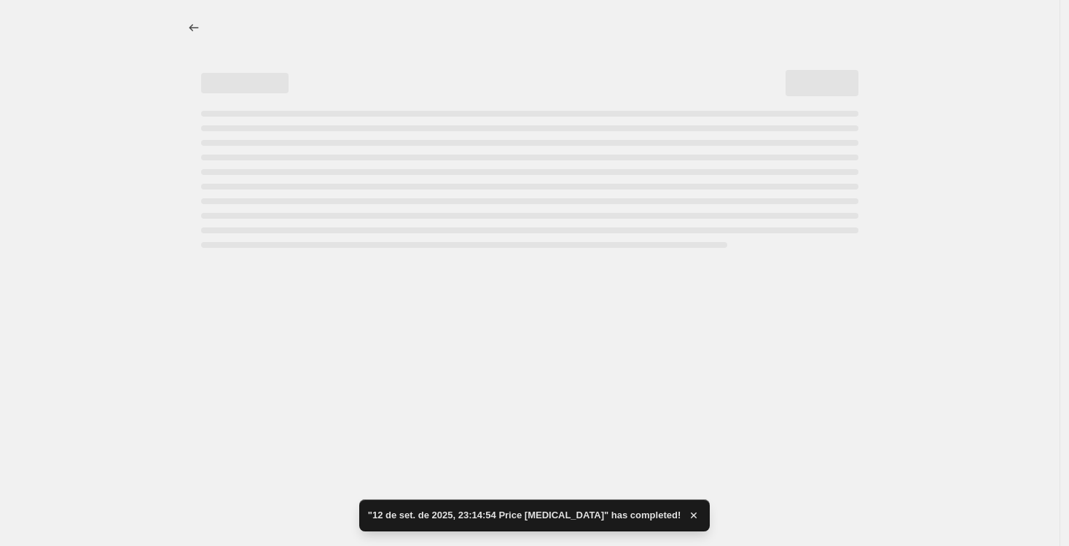
select select "percentage"
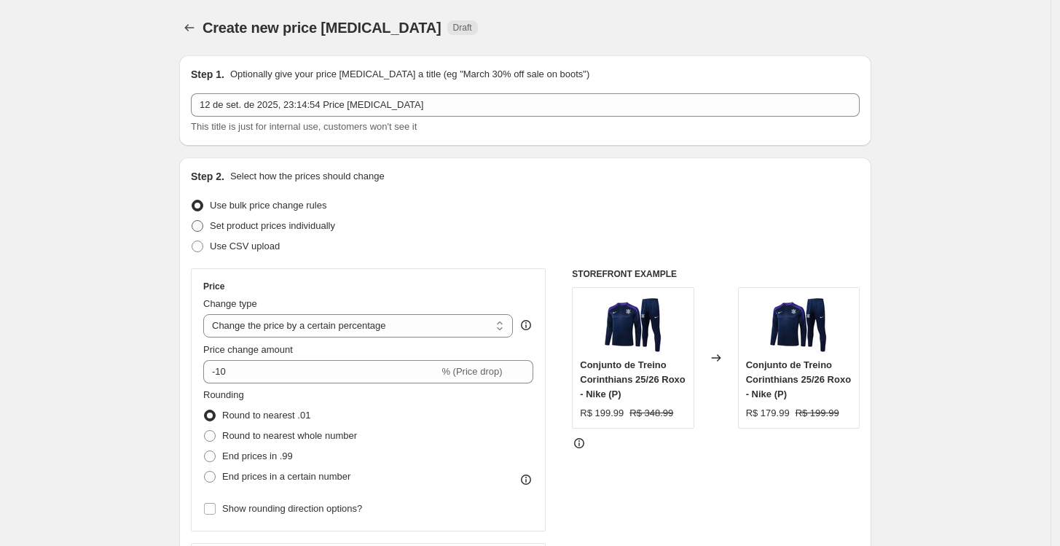
click at [248, 224] on span "Set product prices individually" at bounding box center [272, 225] width 125 height 11
click at [192, 221] on input "Set product prices individually" at bounding box center [192, 220] width 1 height 1
radio input "true"
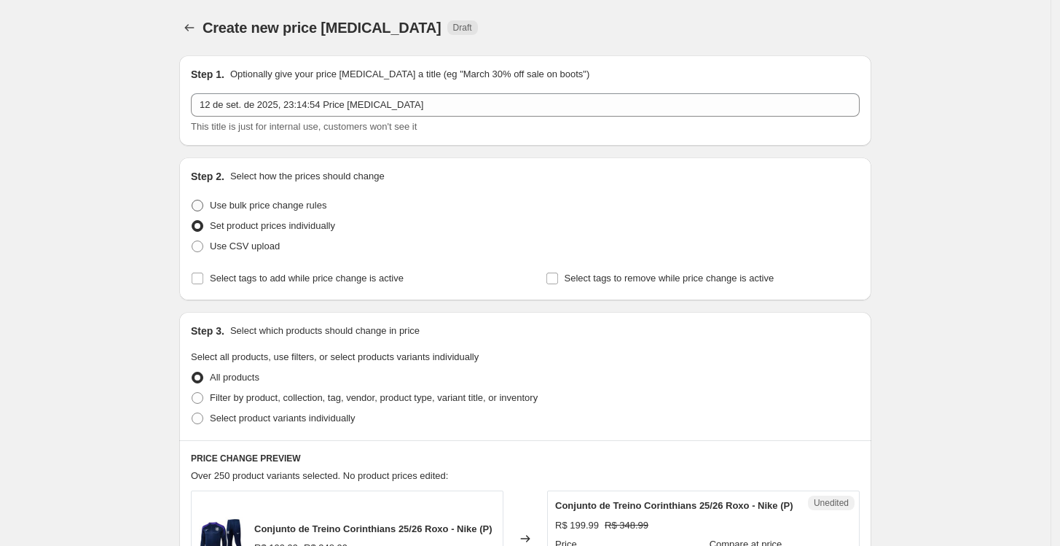
click at [251, 205] on span "Use bulk price change rules" at bounding box center [268, 205] width 117 height 11
click at [192, 200] on input "Use bulk price change rules" at bounding box center [192, 200] width 1 height 1
radio input "true"
select select "percentage"
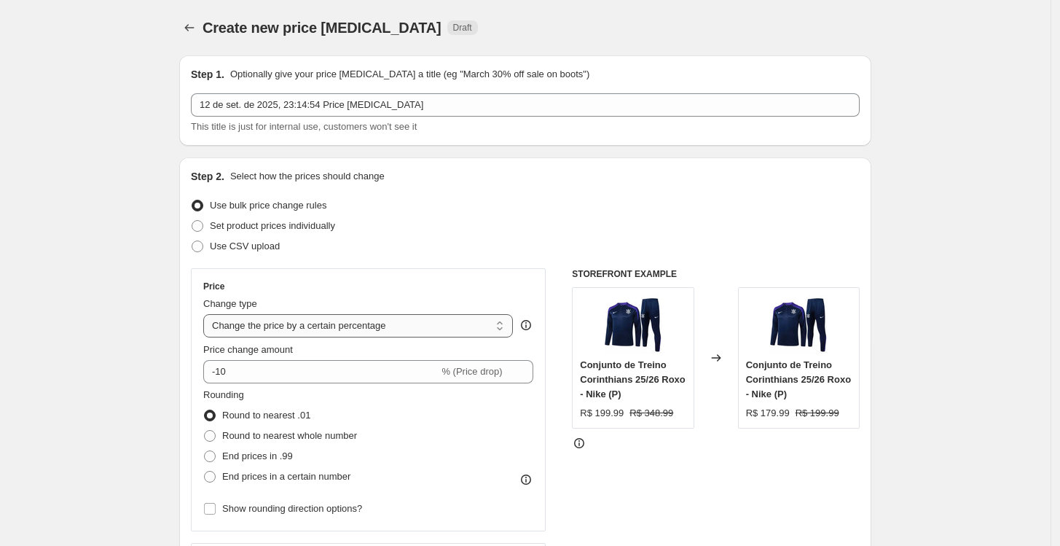
click at [346, 332] on select "Change the price to a certain amount Change the price by a certain amount Chang…" at bounding box center [358, 325] width 310 height 23
click at [274, 275] on div "Price Change type Change the price to a certain amount Change the price by a ce…" at bounding box center [368, 399] width 355 height 263
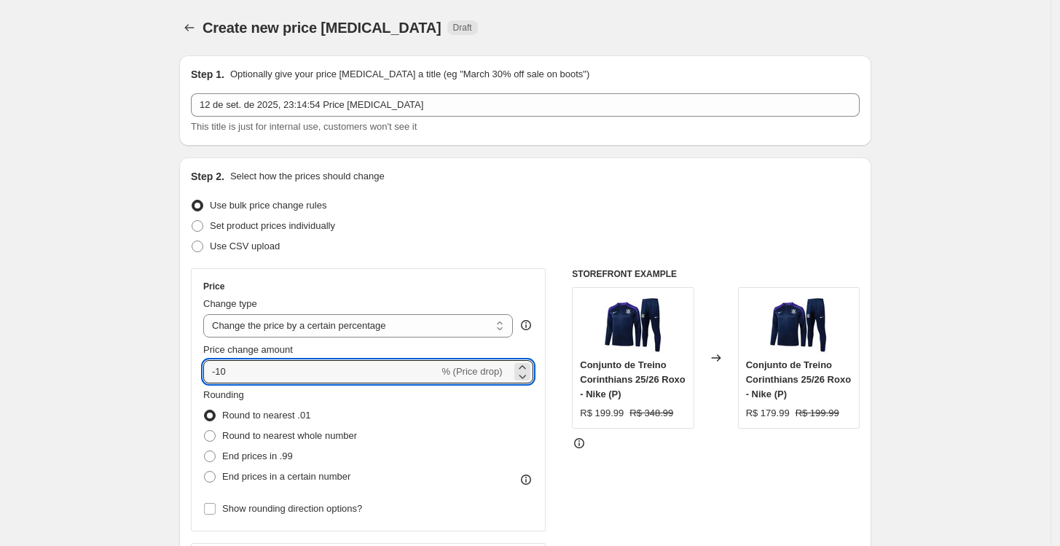
drag, startPoint x: 280, startPoint y: 369, endPoint x: 95, endPoint y: 364, distance: 184.4
type input "0"
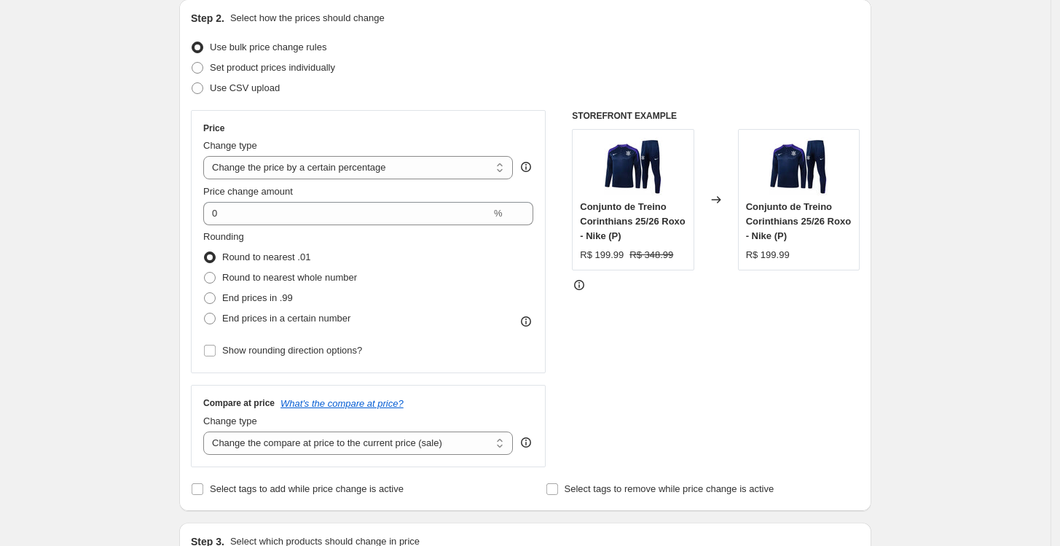
scroll to position [162, 0]
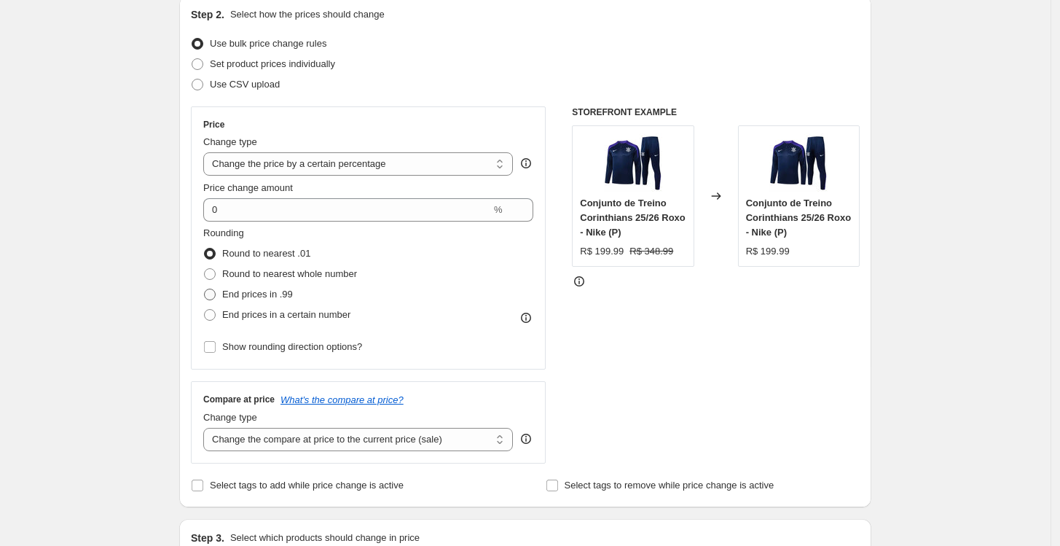
click at [257, 298] on span "End prices in .99" at bounding box center [257, 293] width 71 height 11
click at [205, 289] on input "End prices in .99" at bounding box center [204, 288] width 1 height 1
radio input "true"
click at [262, 437] on select "Change the compare at price to the current price (sale) Change the compare at p…" at bounding box center [358, 439] width 310 height 23
select select "percentage"
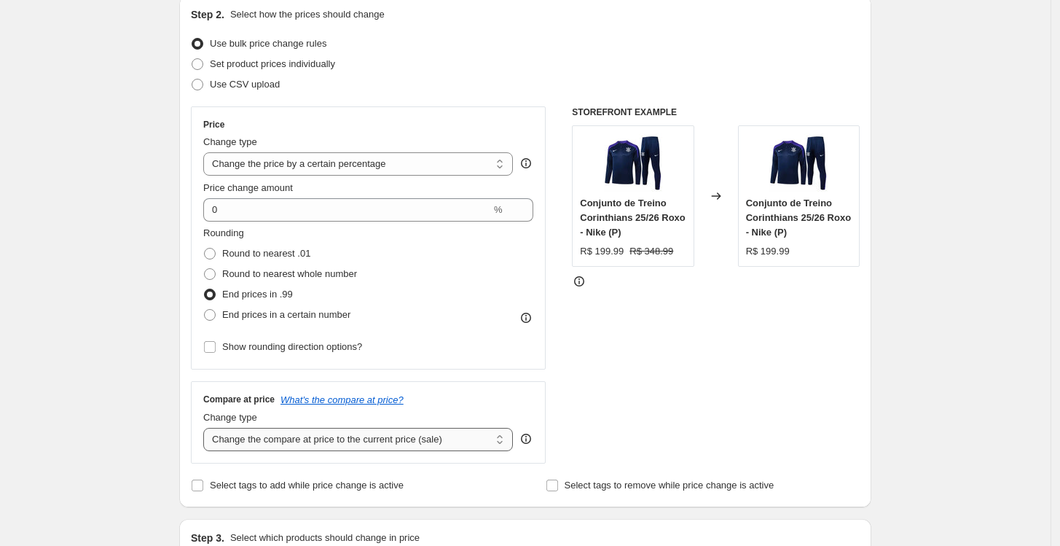
click at [207, 428] on select "Change the compare at price to the current price (sale) Change the compare at p…" at bounding box center [358, 439] width 310 height 23
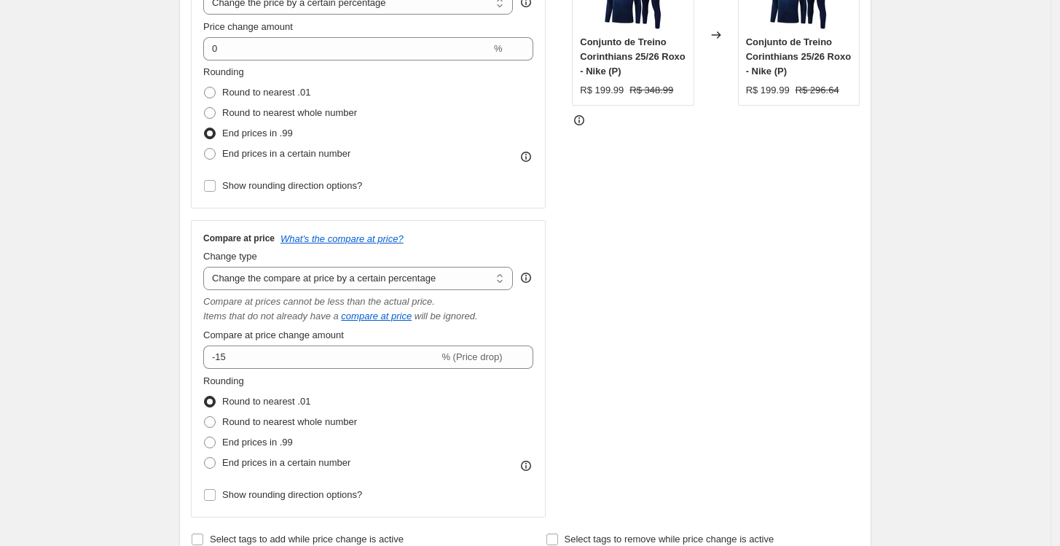
scroll to position [323, 0]
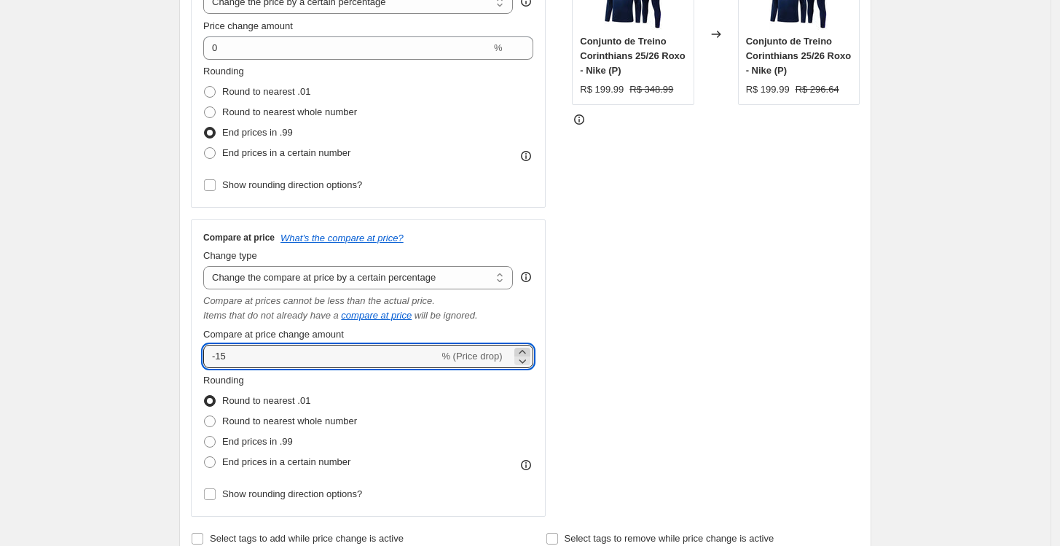
click at [527, 351] on icon at bounding box center [522, 352] width 15 height 15
type input "-13"
click at [594, 314] on div "STOREFRONT EXAMPLE Conjunto de Treino Corinthians 25/26 Roxo - Nike (P) R$ 199.…" at bounding box center [716, 231] width 288 height 572
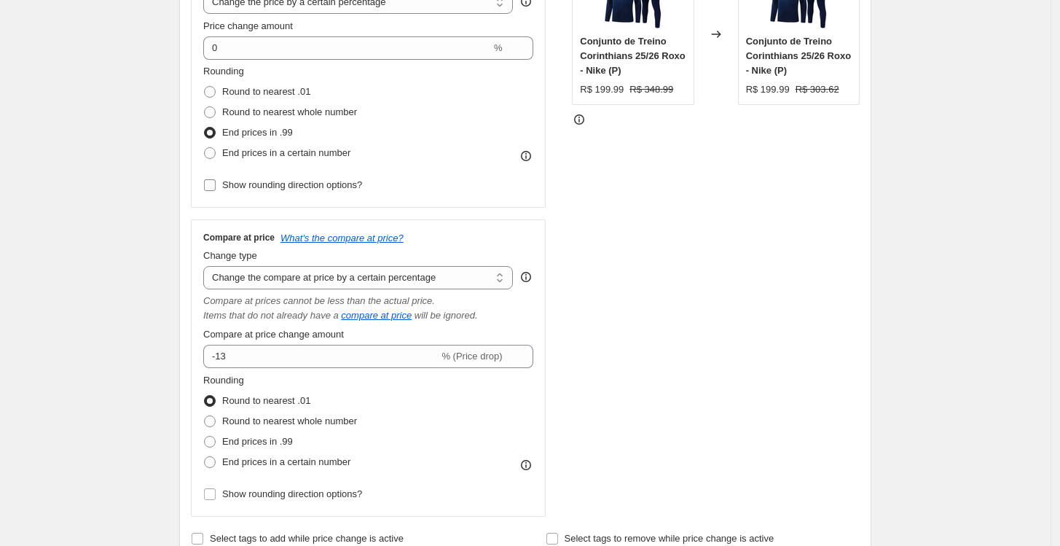
click at [268, 181] on span "Show rounding direction options?" at bounding box center [292, 184] width 140 height 11
click at [216, 181] on input "Show rounding direction options?" at bounding box center [210, 185] width 12 height 12
checkbox input "true"
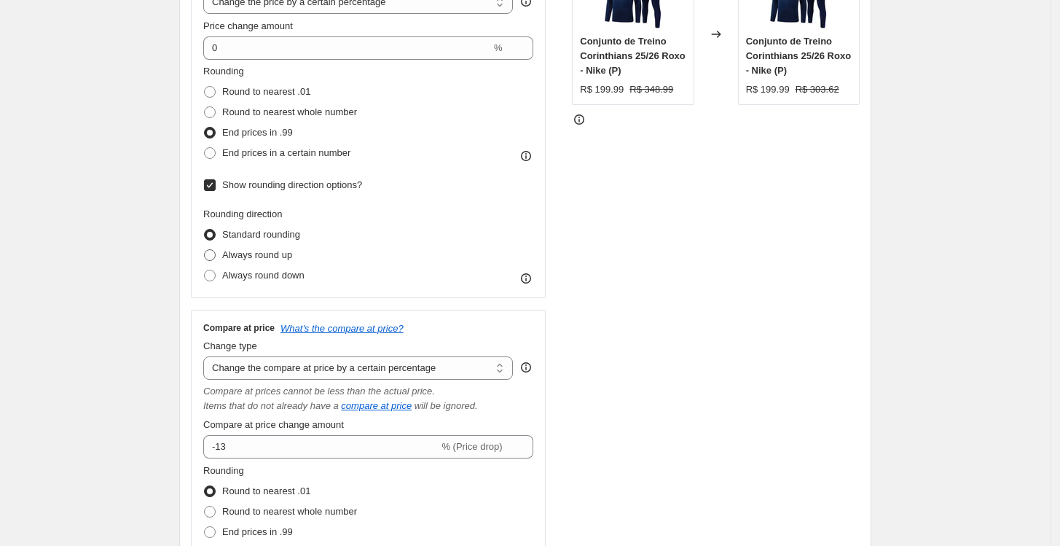
click at [268, 258] on span "Always round up" at bounding box center [257, 254] width 70 height 11
click at [205, 250] on input "Always round up" at bounding box center [204, 249] width 1 height 1
radio input "true"
click at [758, 342] on div "STOREFRONT EXAMPLE Conjunto de Treino Corinthians 25/26 Roxo - Nike (P) R$ 199.…" at bounding box center [716, 276] width 288 height 662
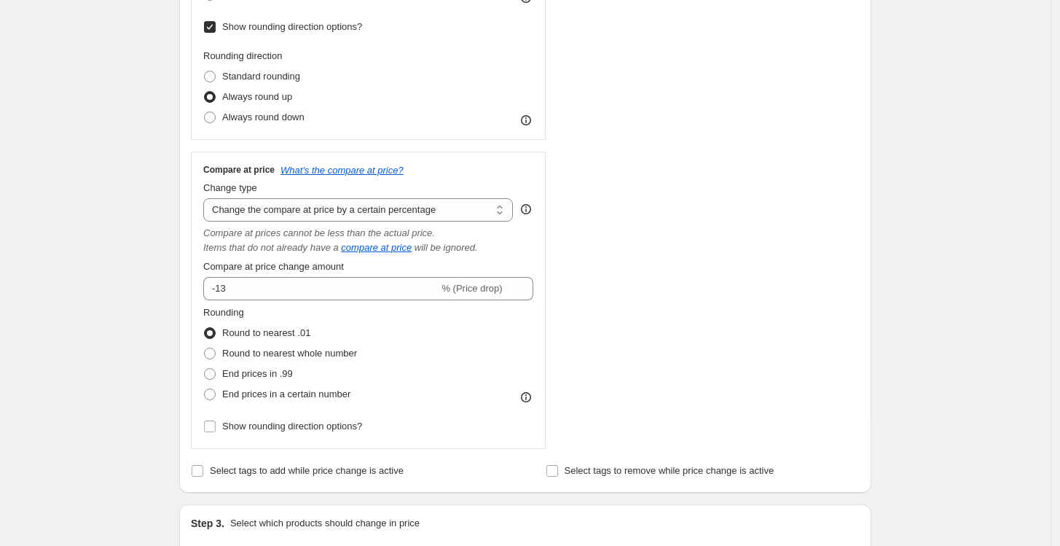
scroll to position [485, 0]
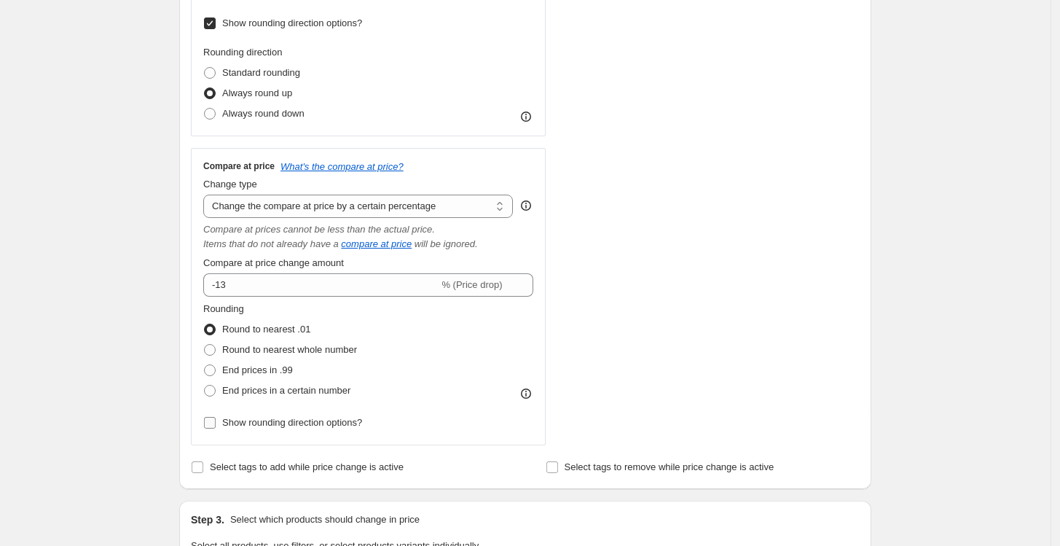
click at [320, 425] on span "Show rounding direction options?" at bounding box center [292, 422] width 140 height 11
click at [216, 425] on input "Show rounding direction options?" at bounding box center [210, 423] width 12 height 12
checkbox input "true"
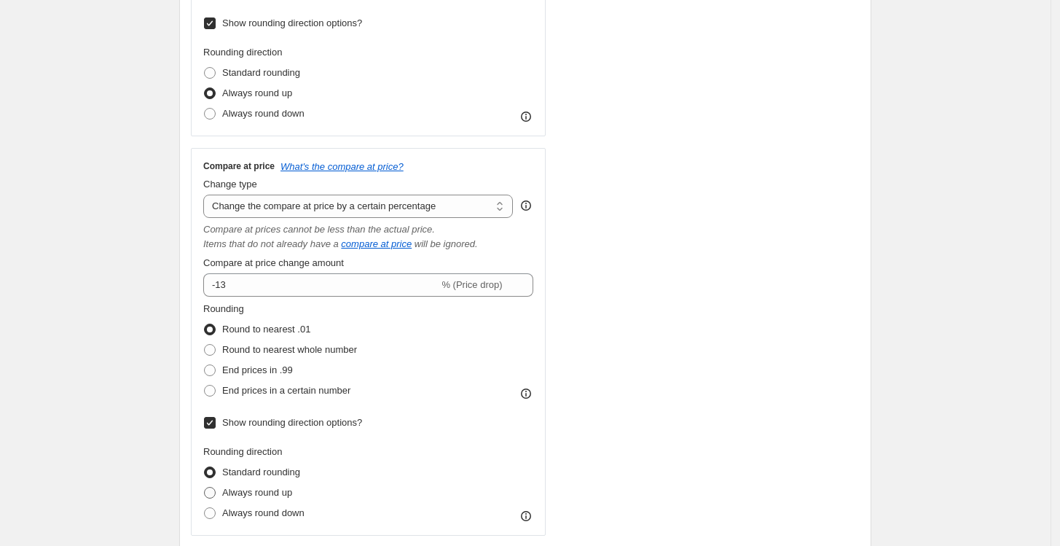
click at [268, 494] on span "Always round up" at bounding box center [257, 492] width 70 height 11
click at [205, 487] on input "Always round up" at bounding box center [204, 487] width 1 height 1
radio input "true"
click at [759, 420] on div "STOREFRONT EXAMPLE Conjunto de Treino Corinthians 25/26 Roxo - Nike (P) R$ 199.…" at bounding box center [716, 159] width 288 height 752
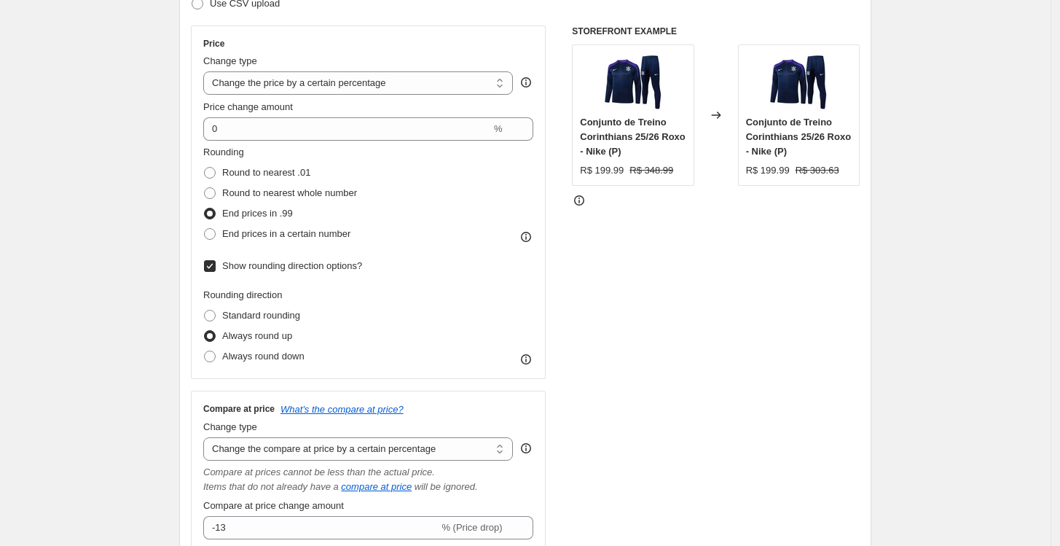
scroll to position [323, 0]
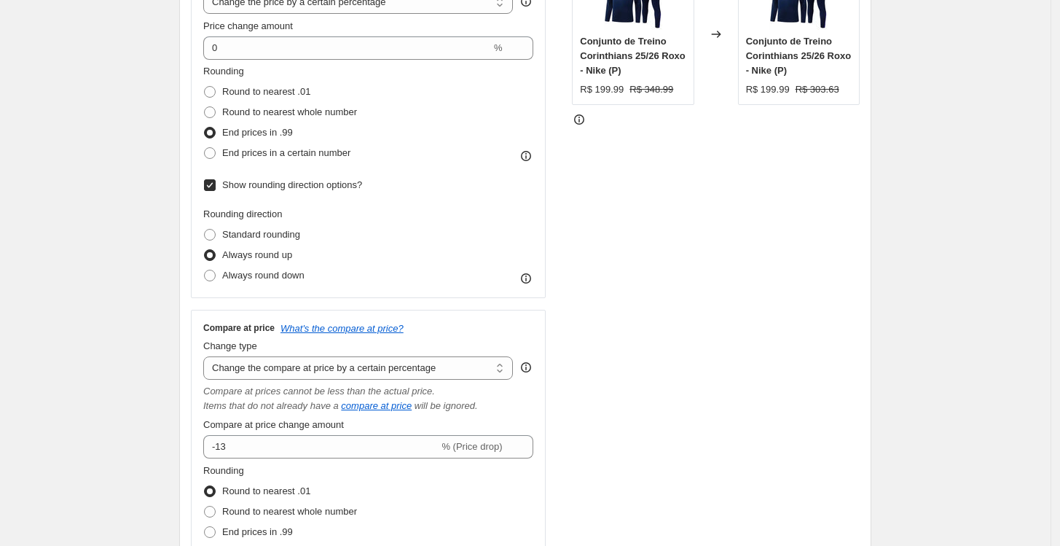
click at [558, 407] on div "Price Change type Change the price to a certain amount Change the price by a ce…" at bounding box center [525, 321] width 669 height 752
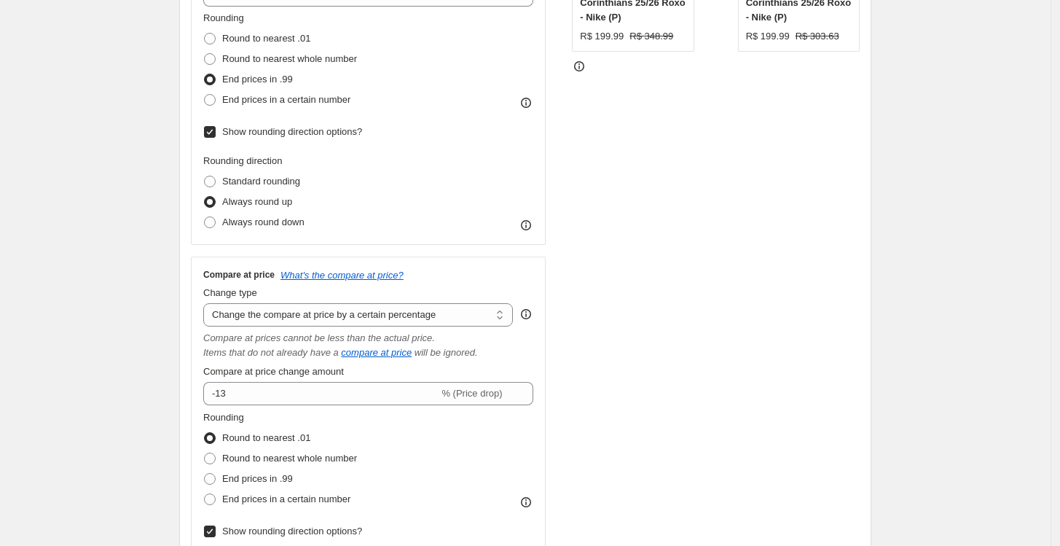
scroll to position [404, 0]
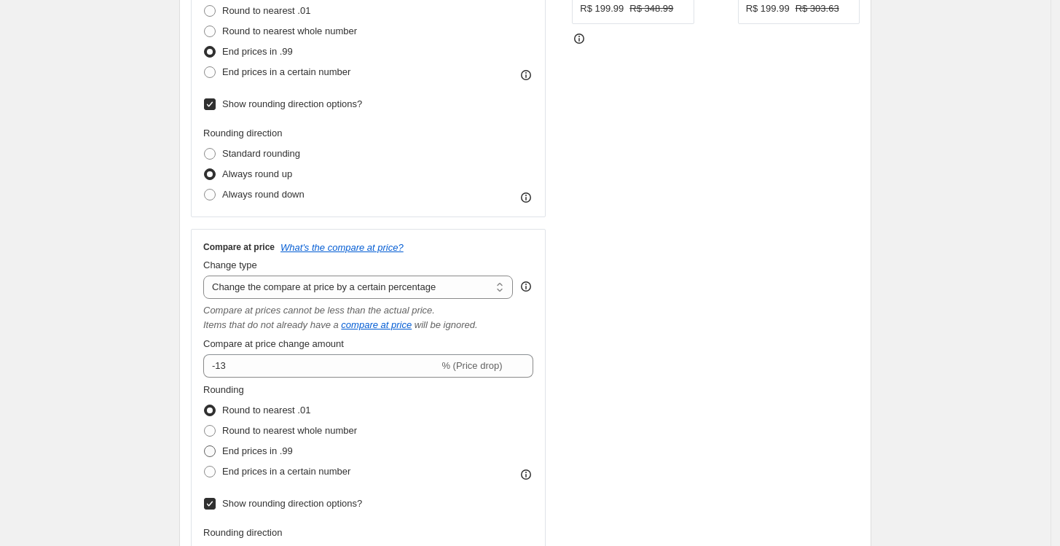
click at [261, 449] on span "End prices in .99" at bounding box center [257, 450] width 71 height 11
click at [205, 446] on input "End prices in .99" at bounding box center [204, 445] width 1 height 1
radio input "true"
click at [659, 382] on div "STOREFRONT EXAMPLE Conjunto de Treino Corinthians 25/26 Roxo - Nike (P) R$ 199.…" at bounding box center [716, 240] width 288 height 752
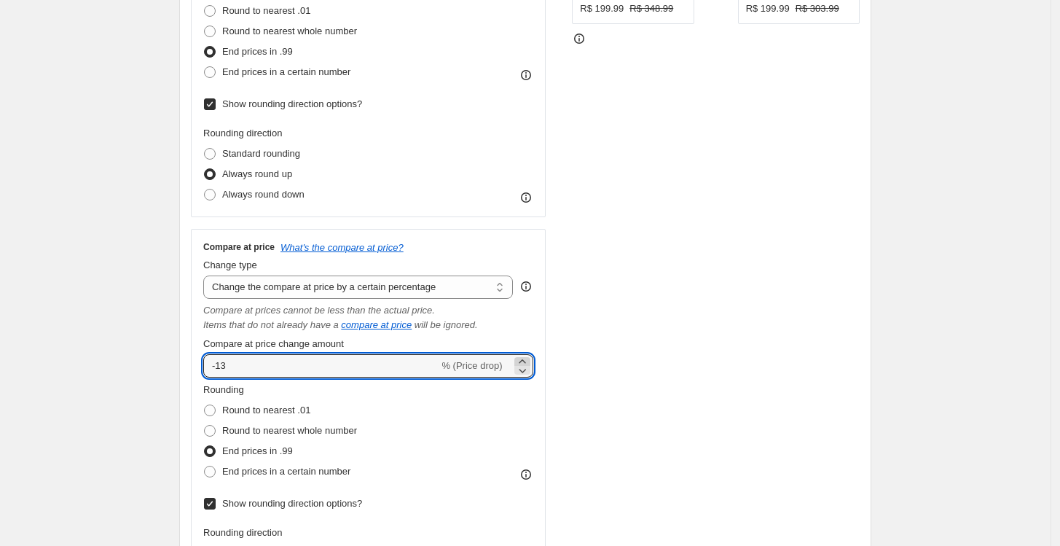
click at [519, 358] on icon at bounding box center [522, 361] width 15 height 15
click at [609, 317] on div "STOREFRONT EXAMPLE Conjunto de Treino Corinthians 25/26 Roxo - Nike (P) R$ 199.…" at bounding box center [716, 240] width 288 height 752
click at [523, 364] on icon at bounding box center [522, 370] width 15 height 15
click at [582, 348] on div "STOREFRONT EXAMPLE Conjunto de Treino Corinthians 25/26 Roxo - Nike (P) R$ 199.…" at bounding box center [716, 240] width 288 height 752
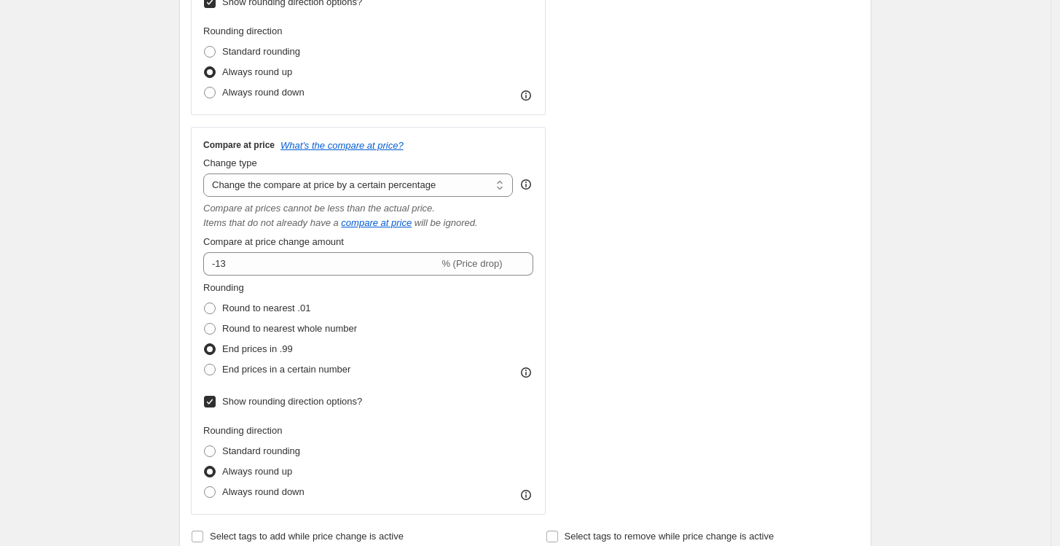
scroll to position [506, 0]
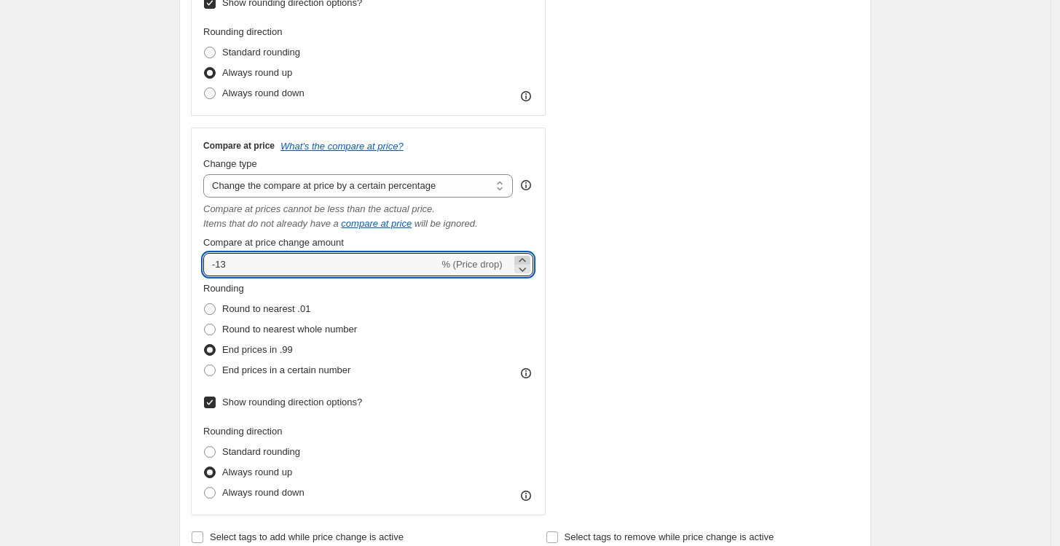
click at [525, 260] on icon at bounding box center [522, 260] width 7 height 4
click at [588, 254] on div "STOREFRONT EXAMPLE Conjunto de Treino Corinthians 25/26 Roxo - Nike (P) R$ 199.…" at bounding box center [716, 139] width 288 height 752
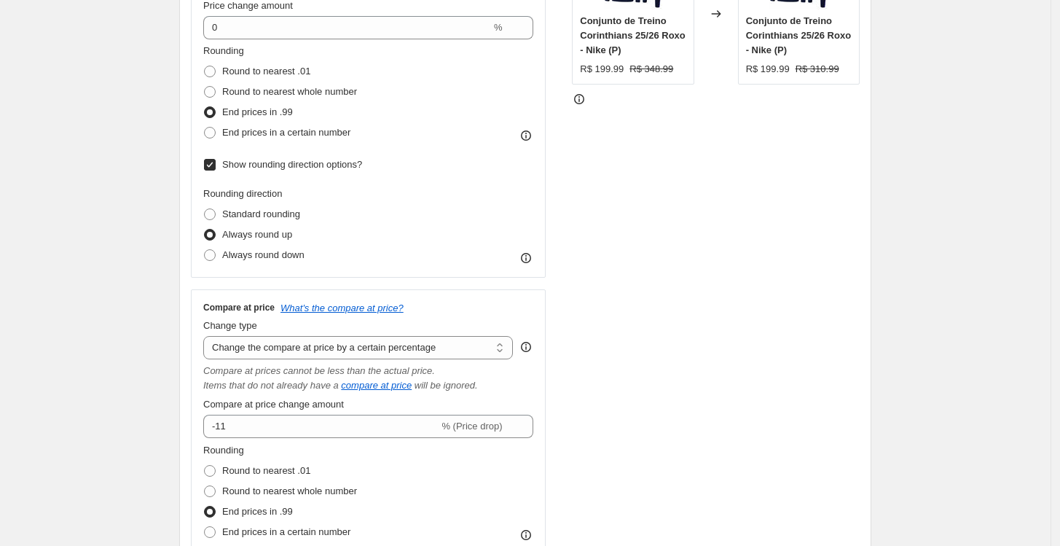
scroll to position [344, 0]
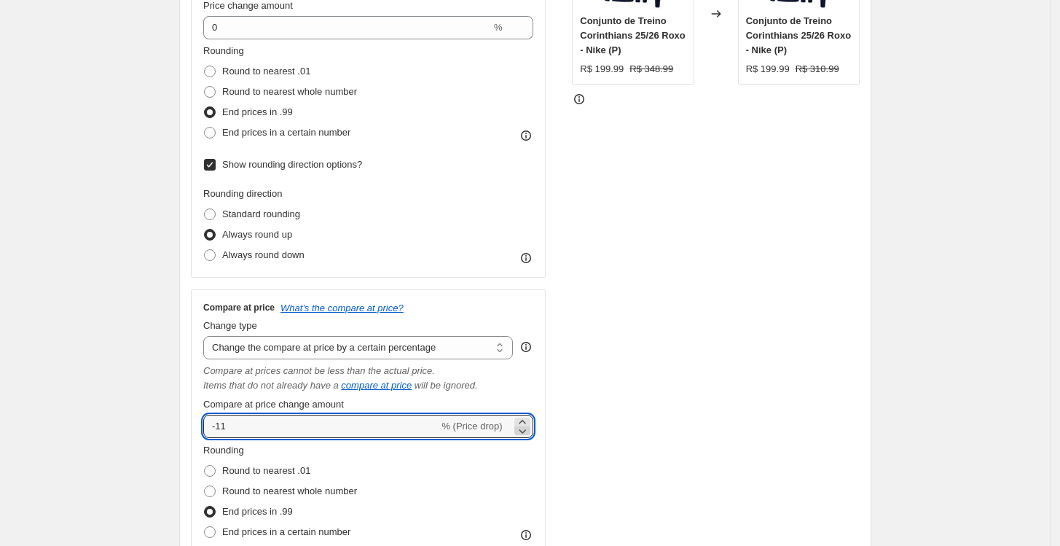
click at [527, 430] on icon at bounding box center [522, 430] width 15 height 15
click at [647, 369] on div "STOREFRONT EXAMPLE Conjunto de Treino Corinthians 25/26 Roxo - Nike (P) R$ 199.…" at bounding box center [716, 300] width 288 height 752
click at [524, 423] on icon at bounding box center [522, 421] width 15 height 15
type input "-11"
click at [649, 377] on div "STOREFRONT EXAMPLE Conjunto de Treino Corinthians 25/26 Roxo - Nike (P) R$ 199.…" at bounding box center [716, 300] width 288 height 752
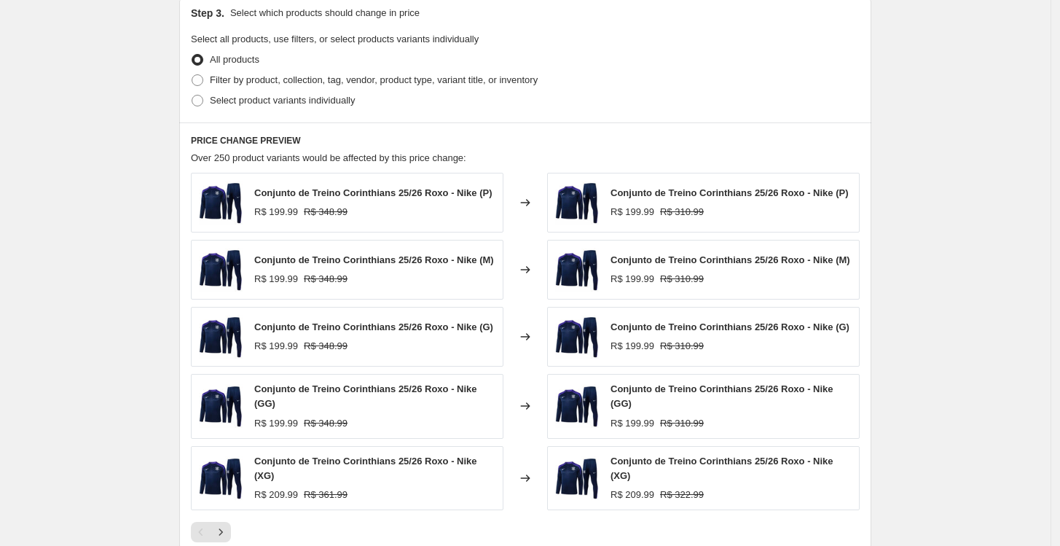
scroll to position [1315, 0]
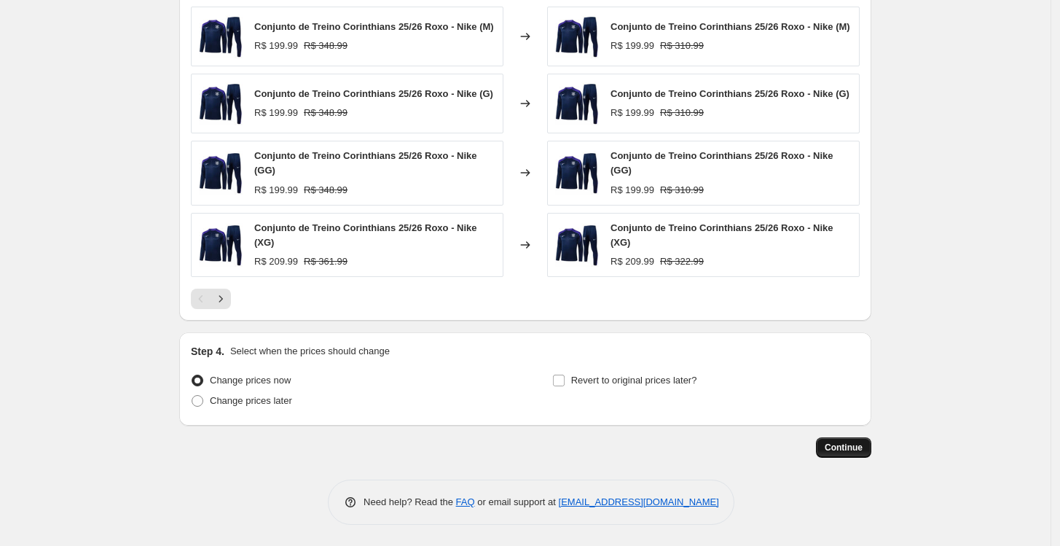
click at [849, 443] on span "Continue" at bounding box center [844, 447] width 38 height 12
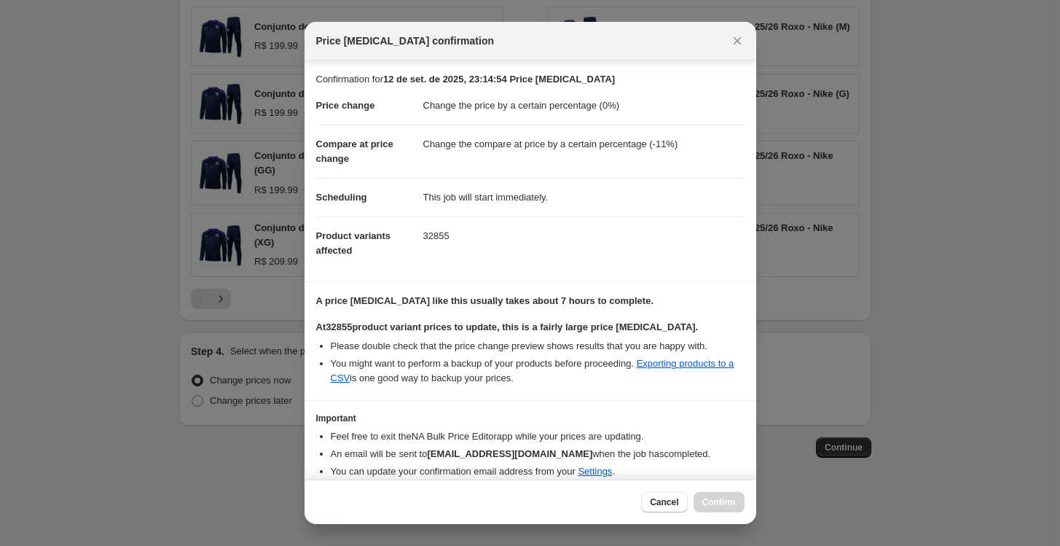
scroll to position [57, 0]
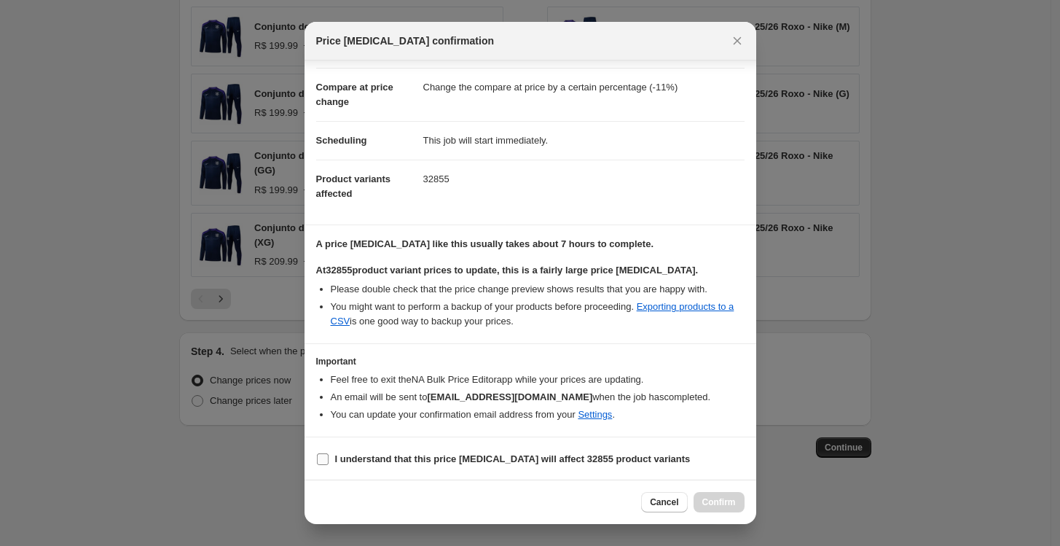
click at [473, 454] on b "I understand that this price change job will affect 32855 product variants" at bounding box center [512, 458] width 355 height 11
click at [329, 454] on input "I understand that this price change job will affect 32855 product variants" at bounding box center [323, 459] width 12 height 12
checkbox input "true"
click at [726, 502] on span "Confirm" at bounding box center [719, 502] width 34 height 12
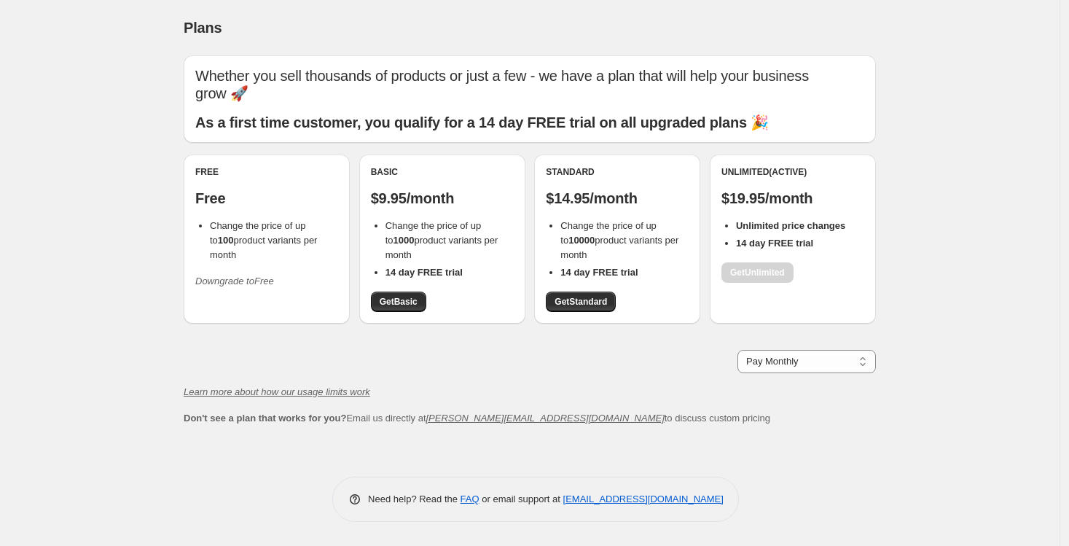
click at [288, 286] on div "Free Free Change the price of up to 100 product variants per month Downgrade to…" at bounding box center [267, 238] width 166 height 169
click at [761, 353] on select "Pay Monthly Pay Yearly (Save 16%)" at bounding box center [806, 361] width 138 height 23
click at [737, 350] on select "Pay Monthly Pay Yearly (Save 16%)" at bounding box center [806, 361] width 138 height 23
click at [771, 355] on select "Pay Monthly Pay Yearly (Save 16%)" at bounding box center [806, 361] width 138 height 23
select select "month"
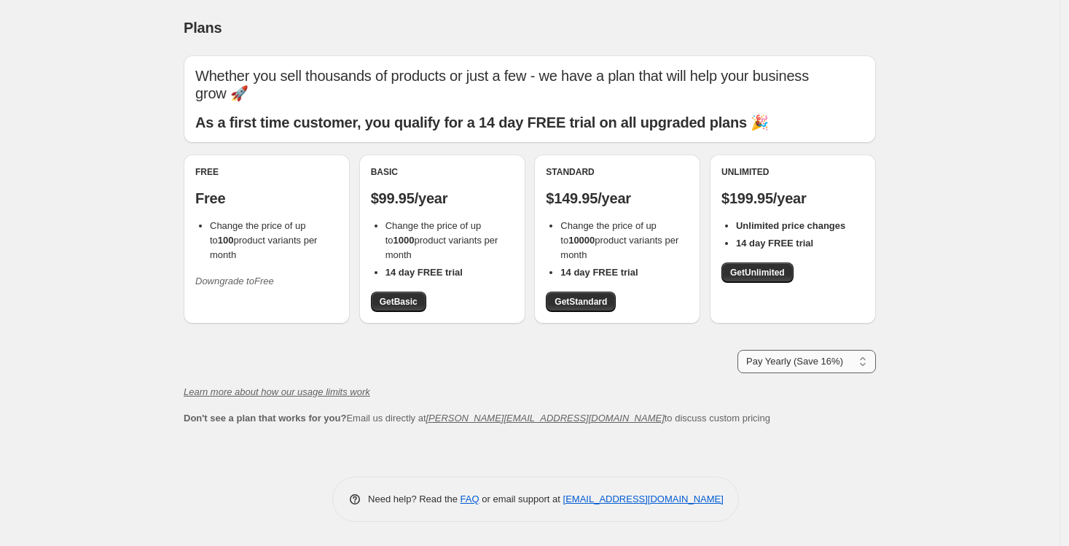
click at [737, 350] on select "Pay Monthly Pay Yearly (Save 16%)" at bounding box center [806, 361] width 138 height 23
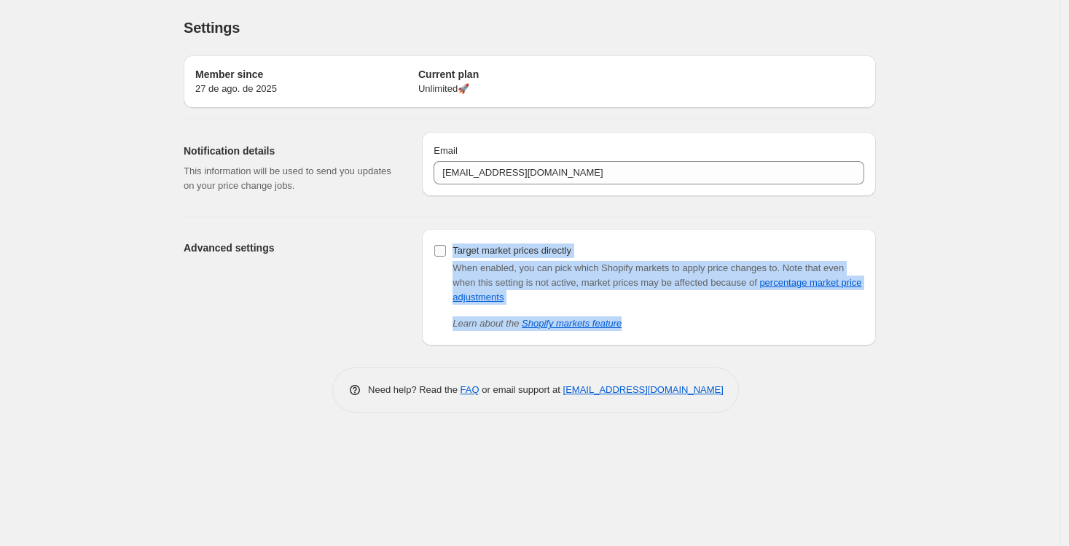
drag, startPoint x: 709, startPoint y: 329, endPoint x: 434, endPoint y: 249, distance: 285.9
click at [434, 249] on div "Target market prices directly When enabled, you can pick which Shopify markets …" at bounding box center [648, 285] width 431 height 90
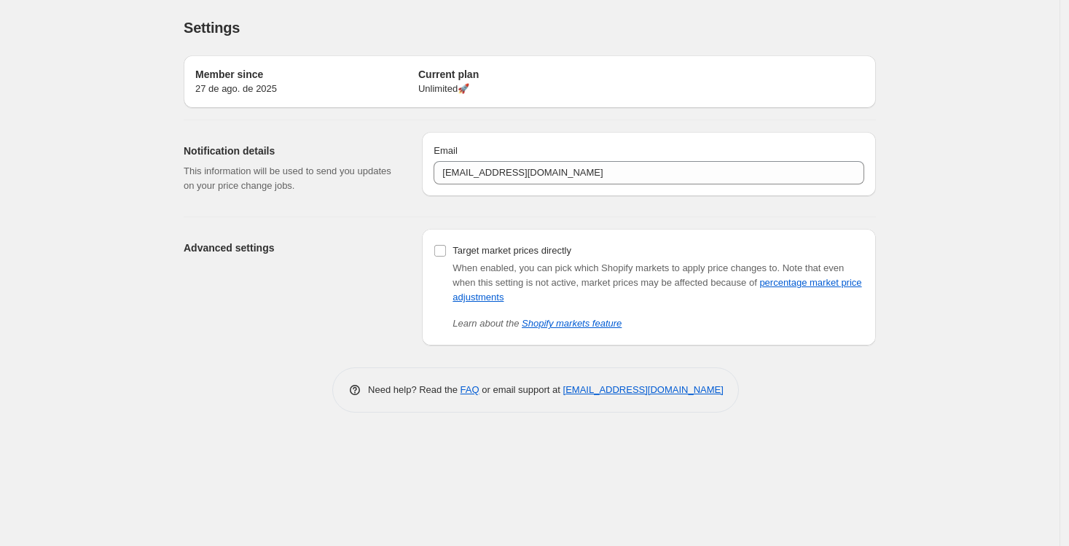
click at [962, 184] on div "Settings. This page is ready Settings Member since 27 de ago. de 2025 Current p…" at bounding box center [529, 273] width 1059 height 546
click at [930, 213] on div "Settings. This page is ready Settings Member since 27 de ago. de 2025 Current p…" at bounding box center [529, 273] width 1059 height 546
click at [232, 84] on p "27 de ago. de 2025" at bounding box center [306, 89] width 223 height 15
click at [498, 101] on div "Member since 27 de ago. de 2025 Current plan Unlimited 🚀" at bounding box center [530, 81] width 692 height 52
click at [452, 92] on p "Unlimited 🚀" at bounding box center [529, 89] width 223 height 15
